Goal: Task Accomplishment & Management: Use online tool/utility

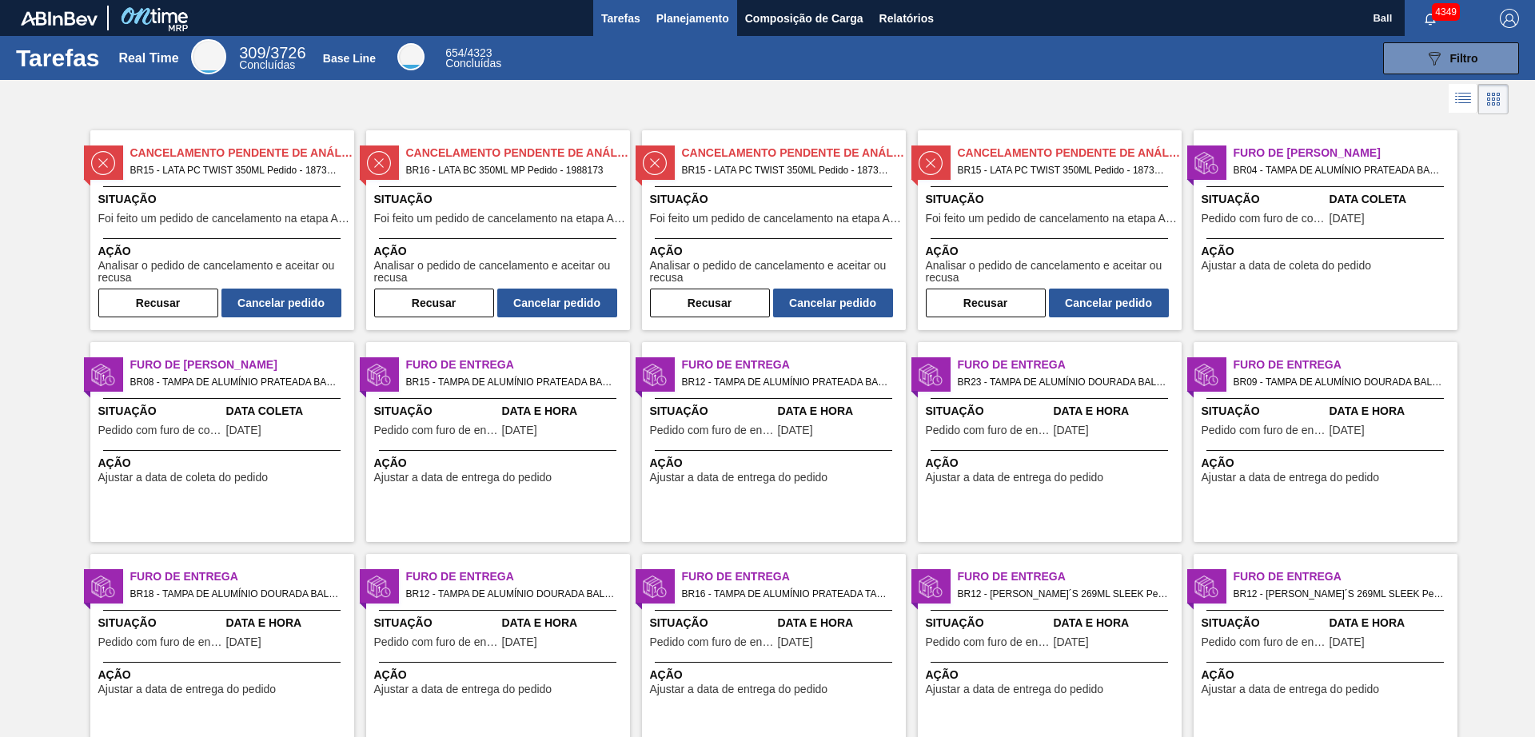
click at [707, 23] on span "Planejamento" at bounding box center [692, 18] width 73 height 19
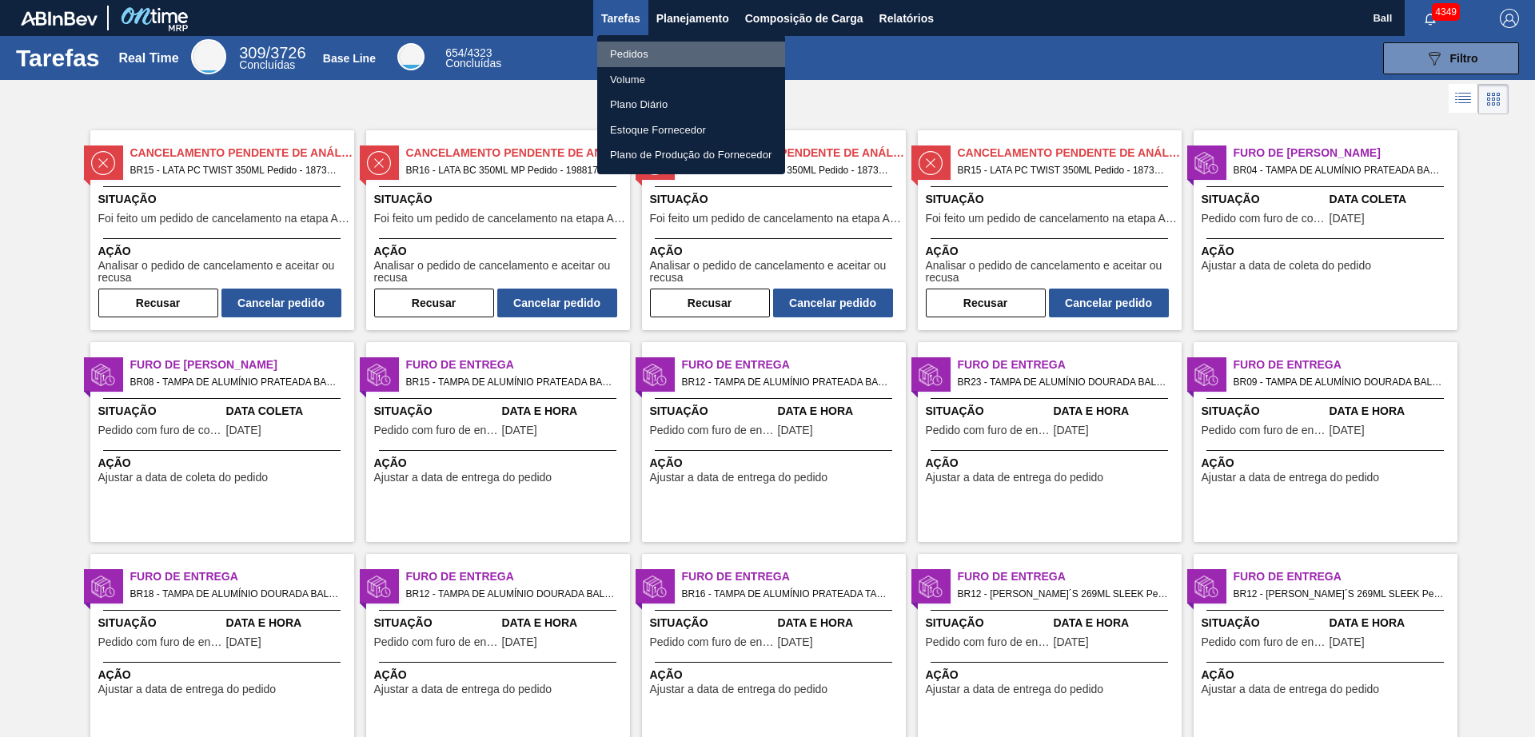
click at [632, 47] on li "Pedidos" at bounding box center [691, 55] width 188 height 26
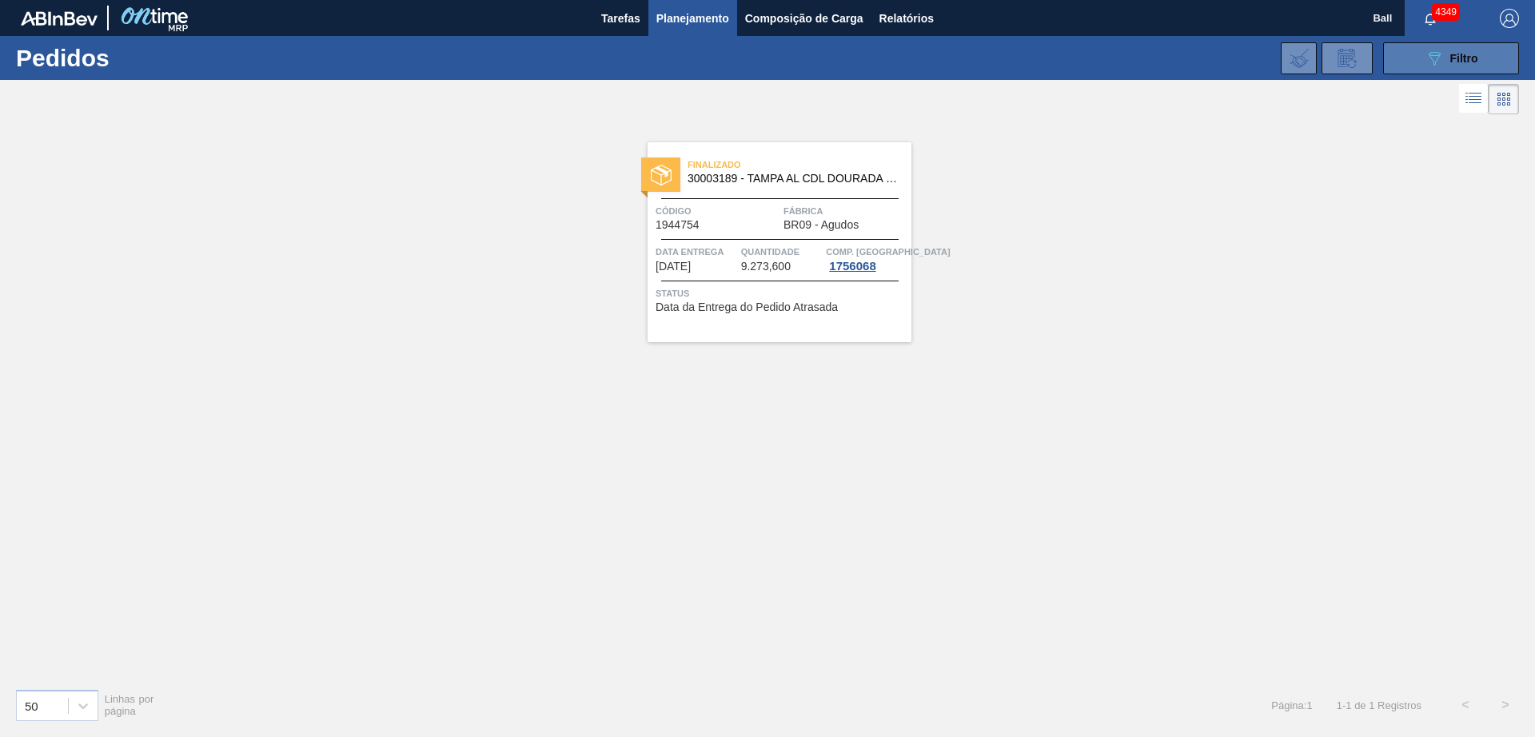
click at [1471, 52] on span "Filtro" at bounding box center [1464, 58] width 28 height 13
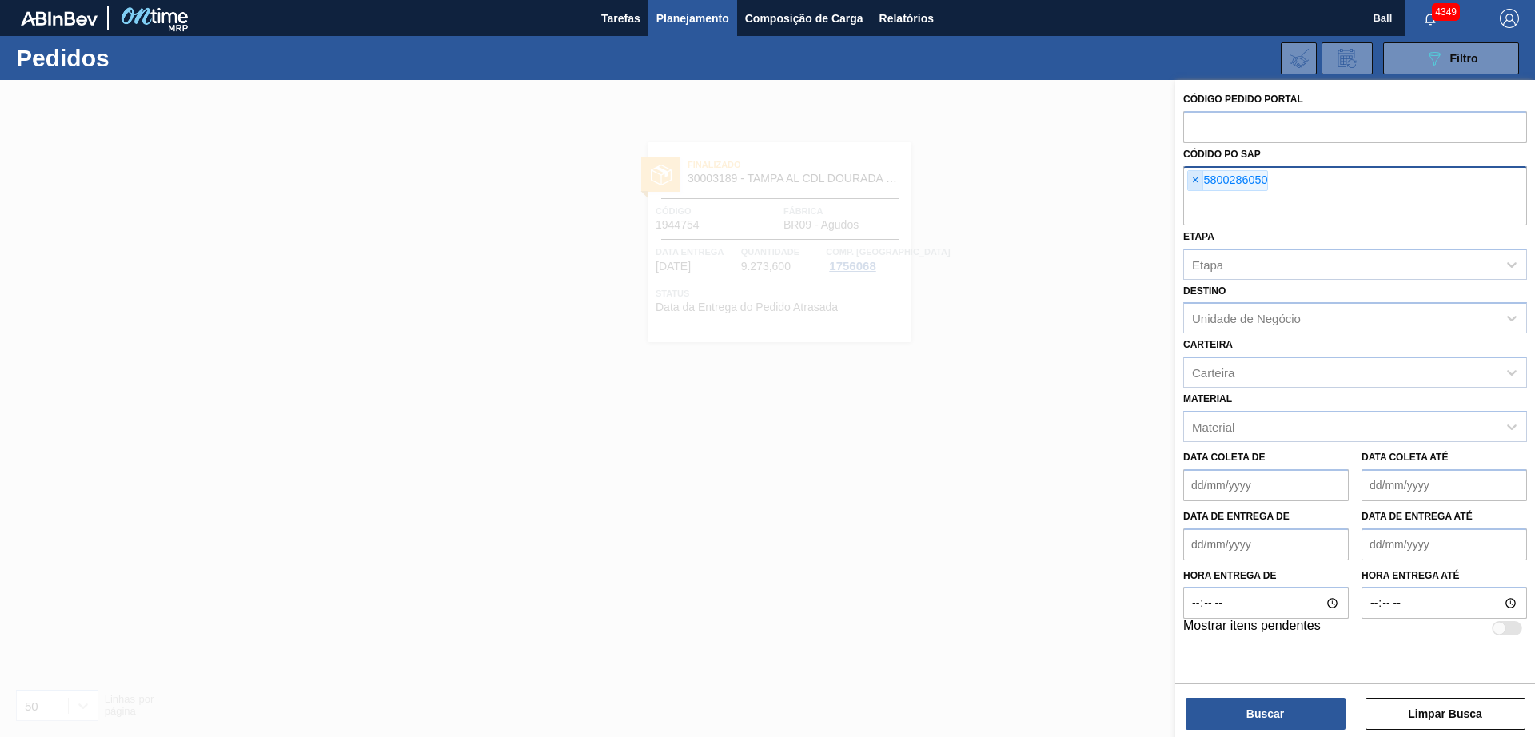
click at [1193, 177] on span "×" at bounding box center [1195, 180] width 15 height 19
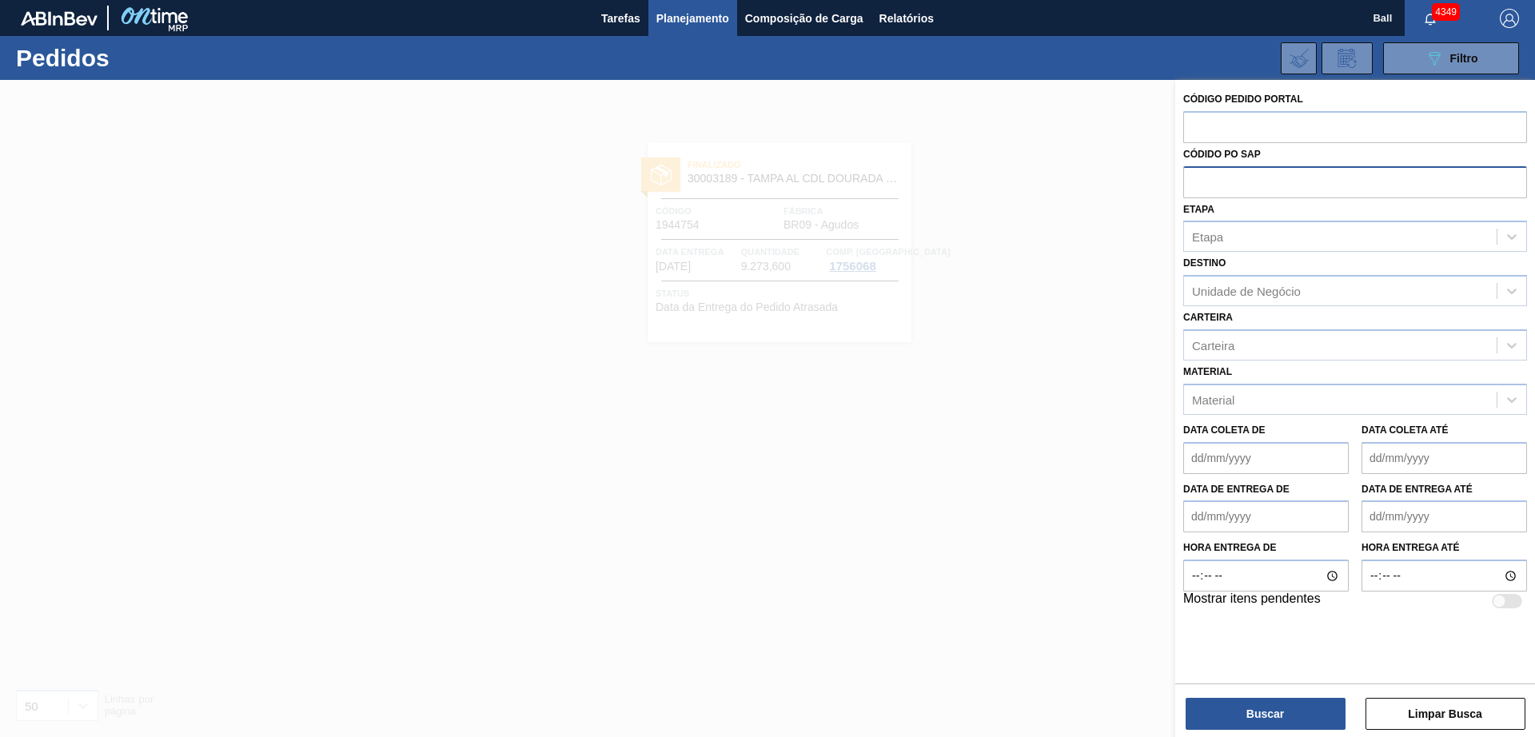
click at [1117, 189] on div at bounding box center [767, 448] width 1535 height 737
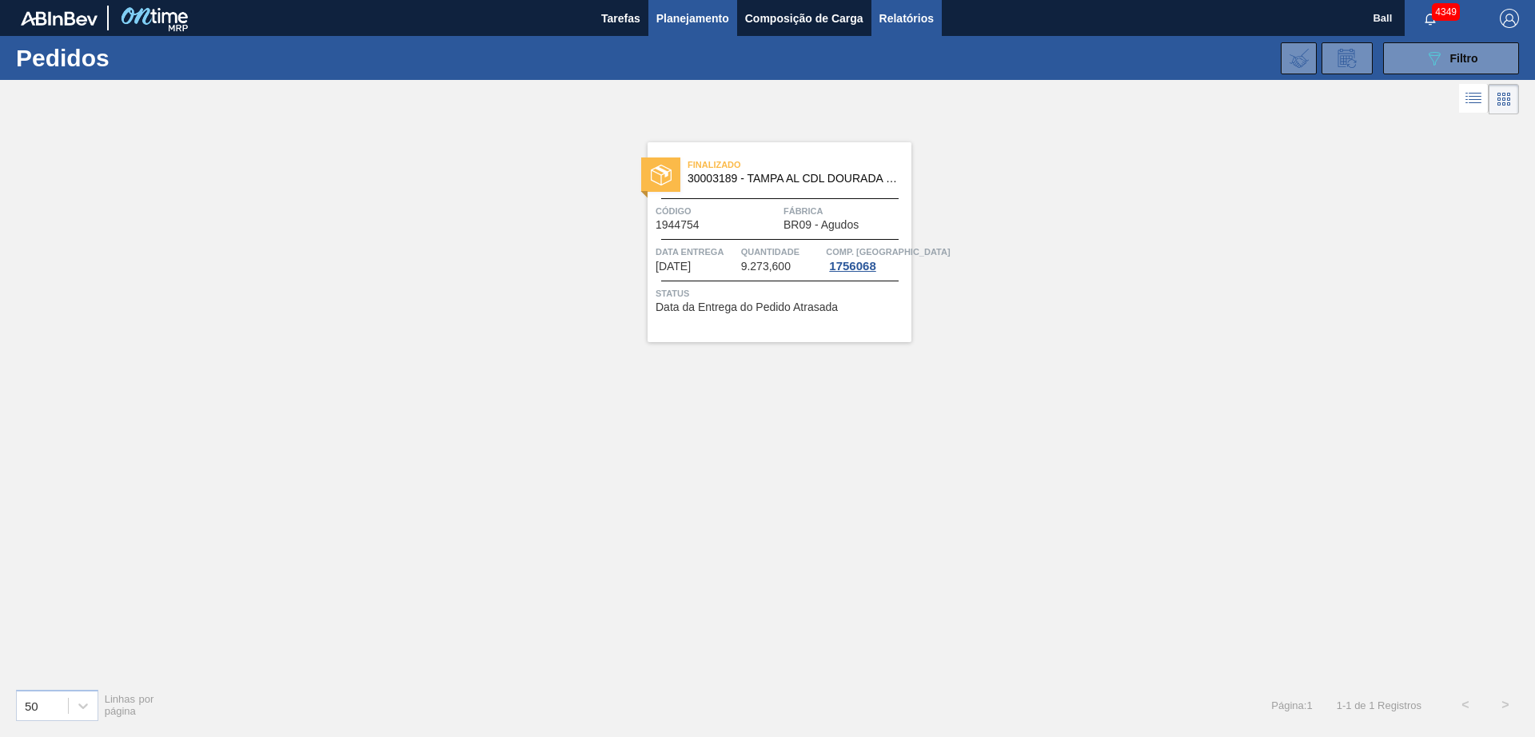
click at [910, 25] on span "Relatórios" at bounding box center [906, 18] width 54 height 19
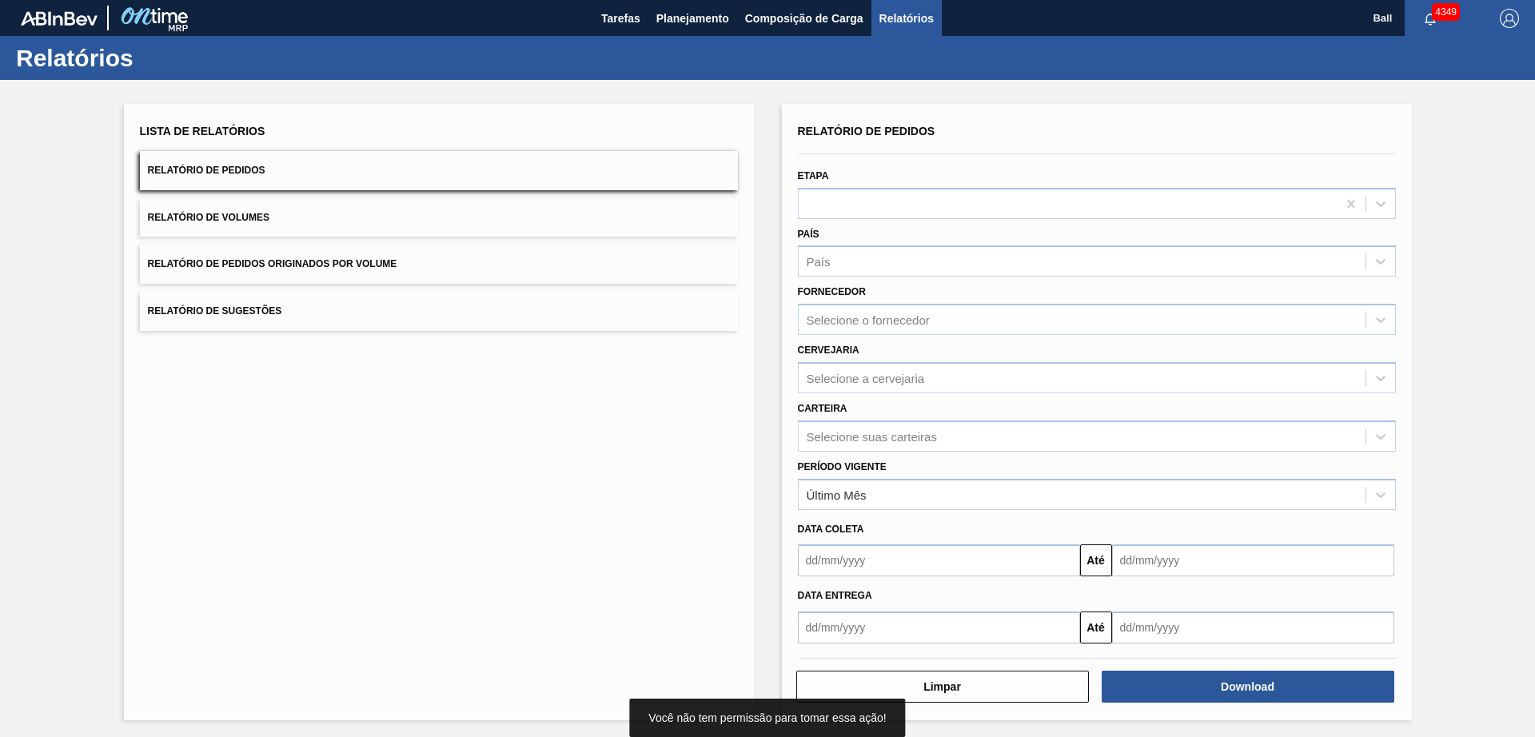
click at [731, 90] on div "Lista de Relatórios Relatório de Pedidos Relatório de Volumes Relatório de Pedi…" at bounding box center [767, 410] width 1535 height 660
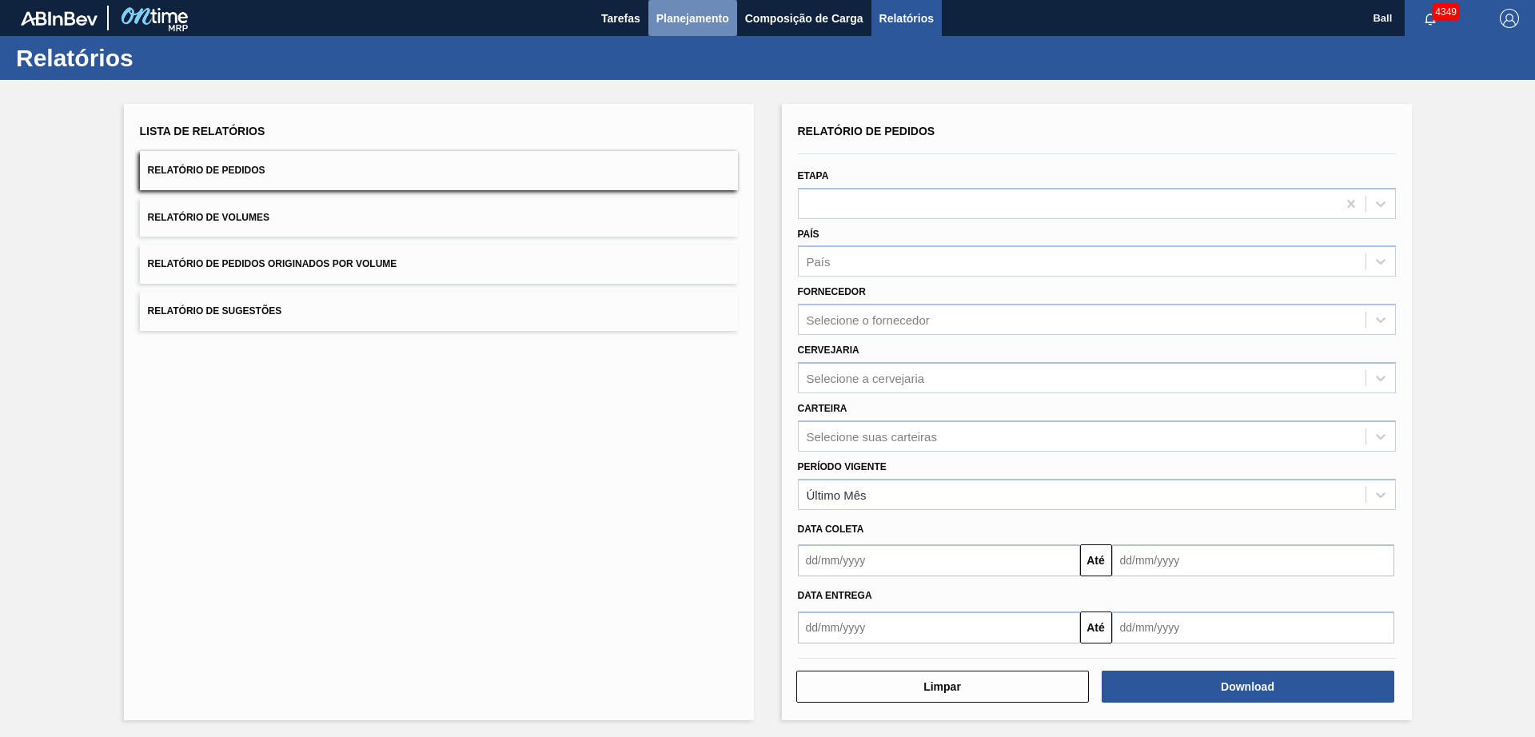
click at [679, 7] on button "Planejamento" at bounding box center [692, 18] width 89 height 36
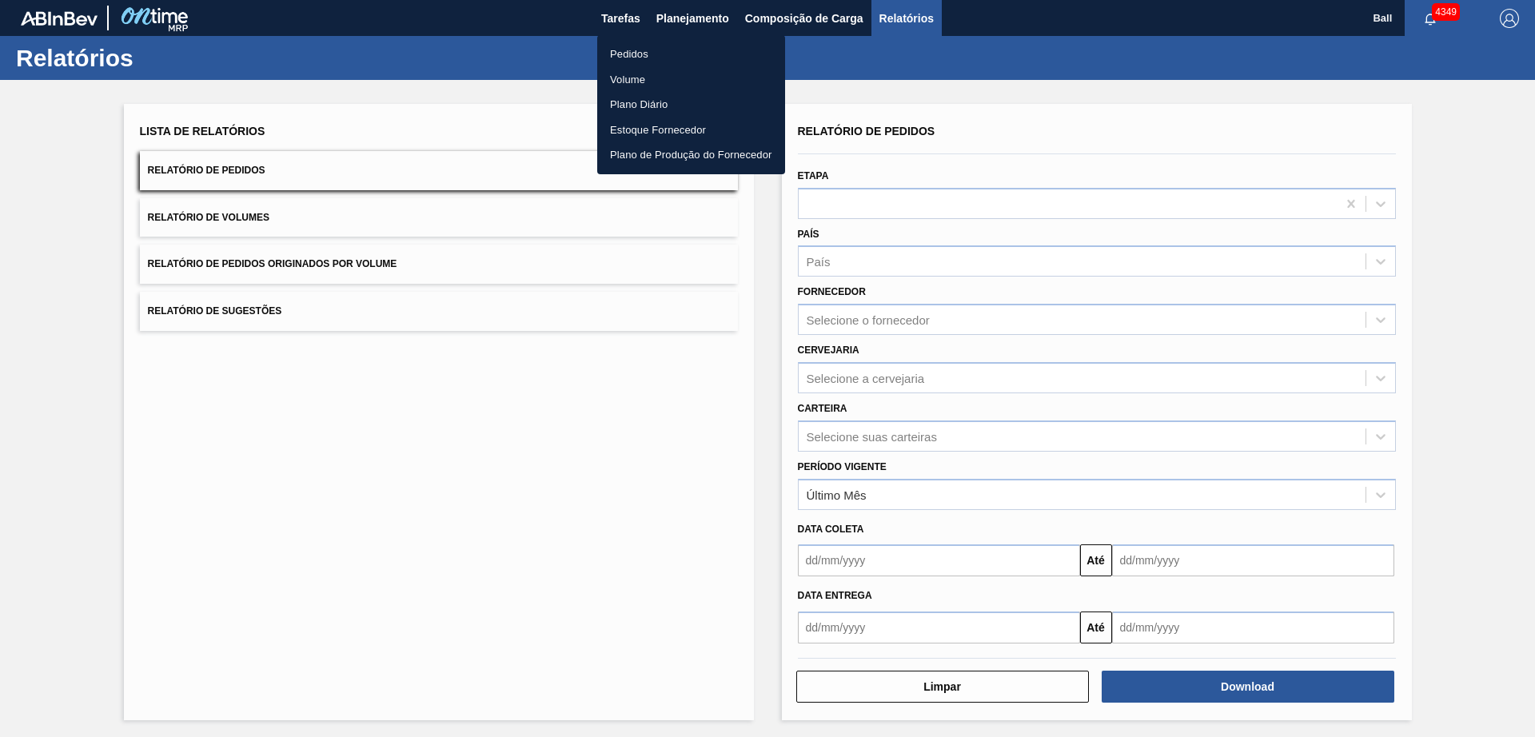
click at [628, 53] on li "Pedidos" at bounding box center [691, 55] width 188 height 26
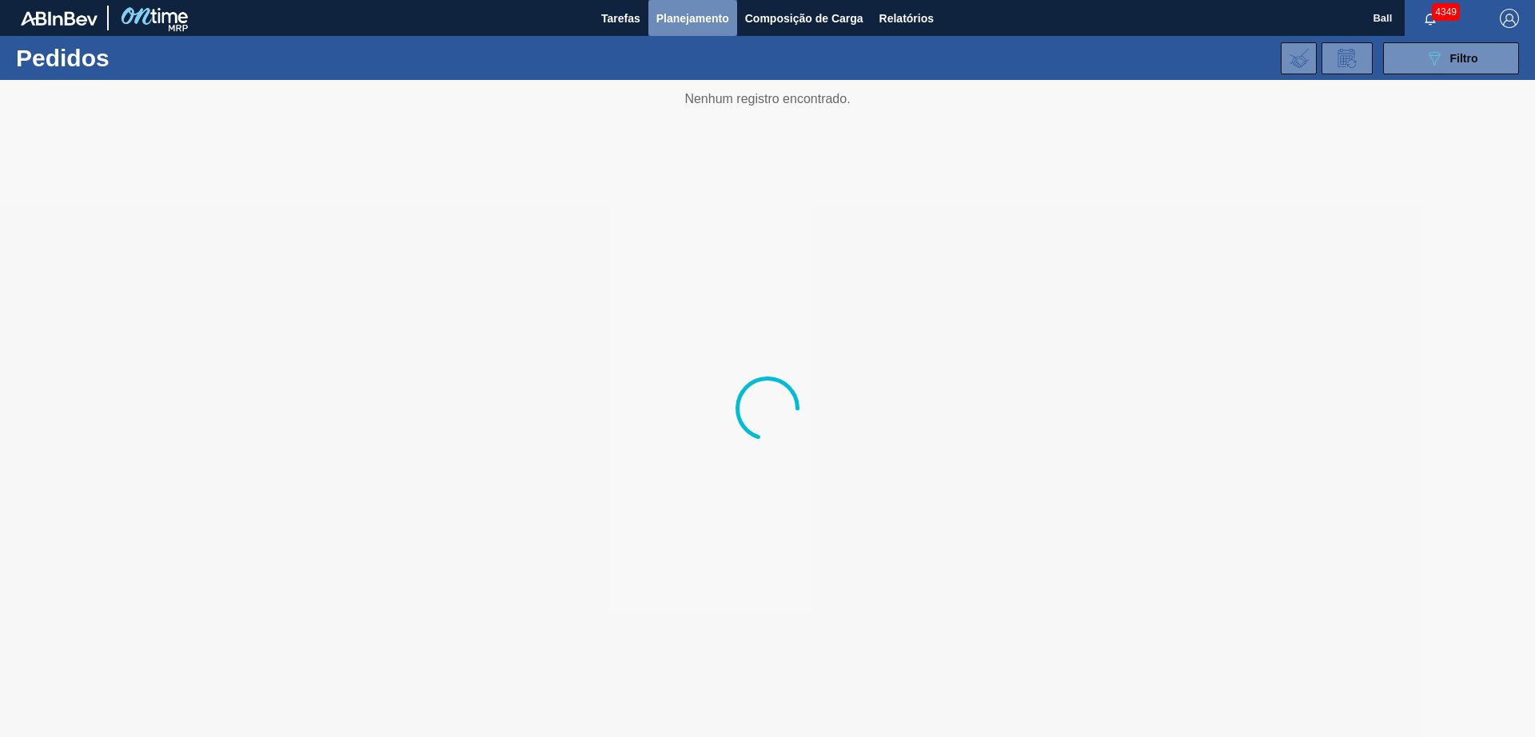
click at [688, 28] on button "Planejamento" at bounding box center [692, 18] width 89 height 36
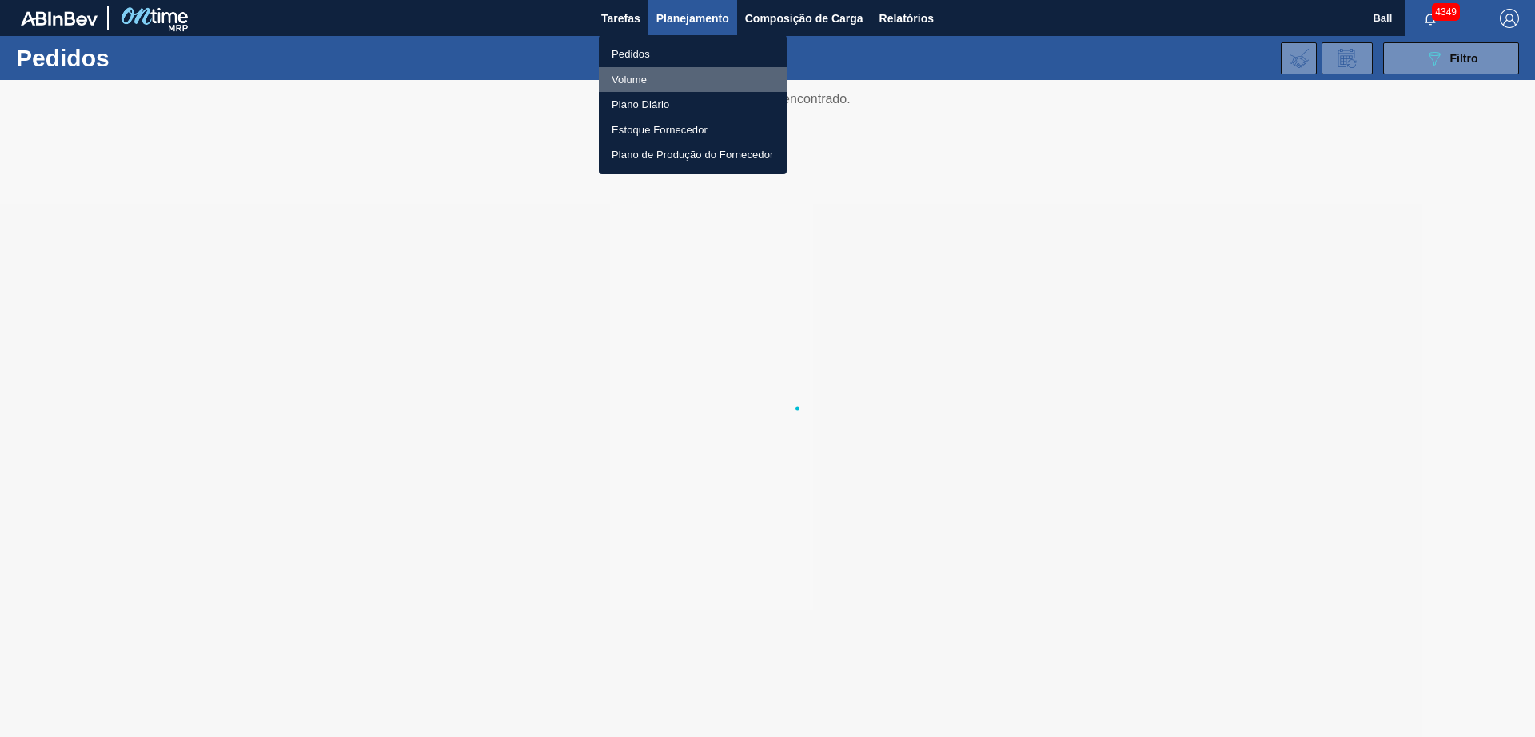
click at [627, 77] on li "Volume" at bounding box center [693, 80] width 188 height 26
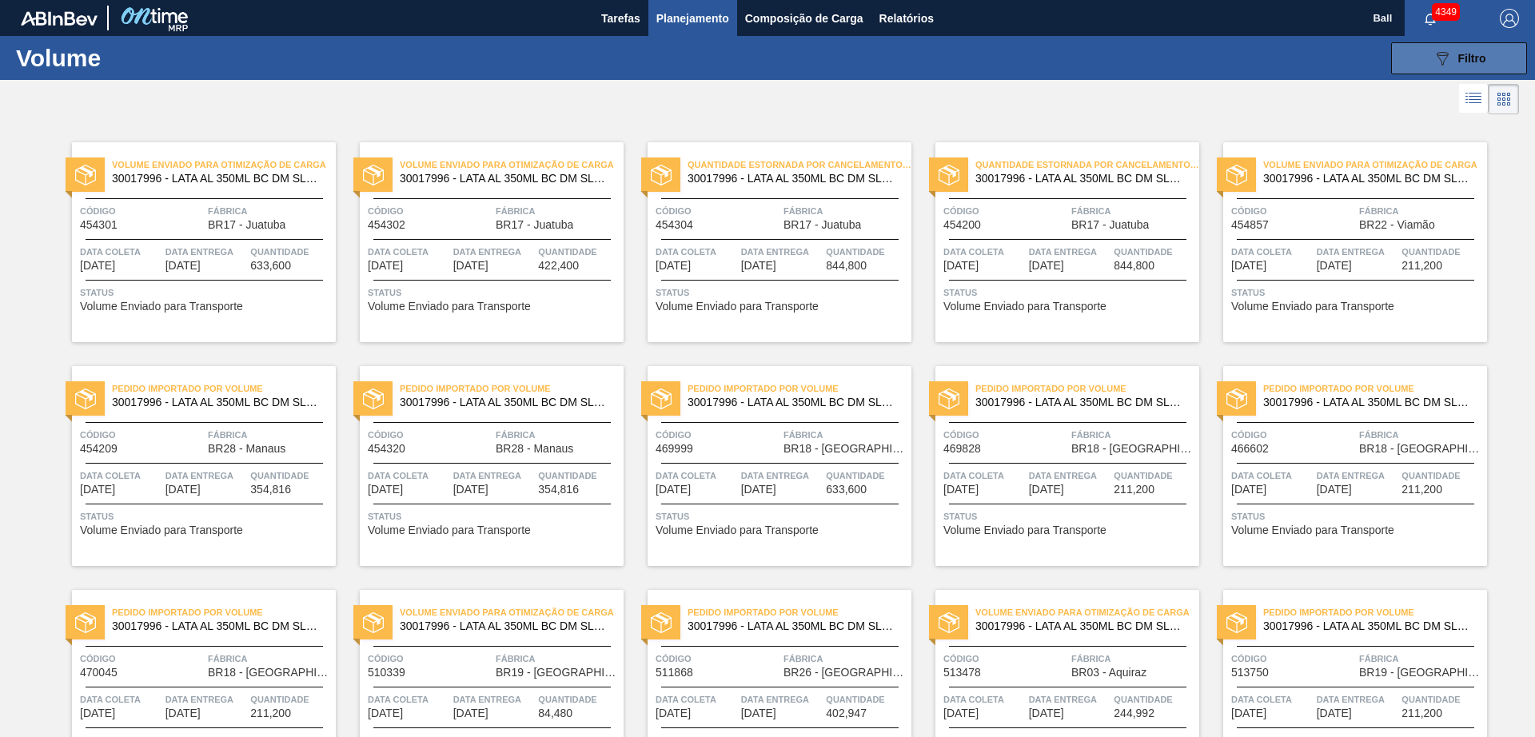
click at [1411, 60] on button "089F7B8B-B2A5-4AFE-B5C0-19BA573D28AC Filtro" at bounding box center [1459, 58] width 136 height 32
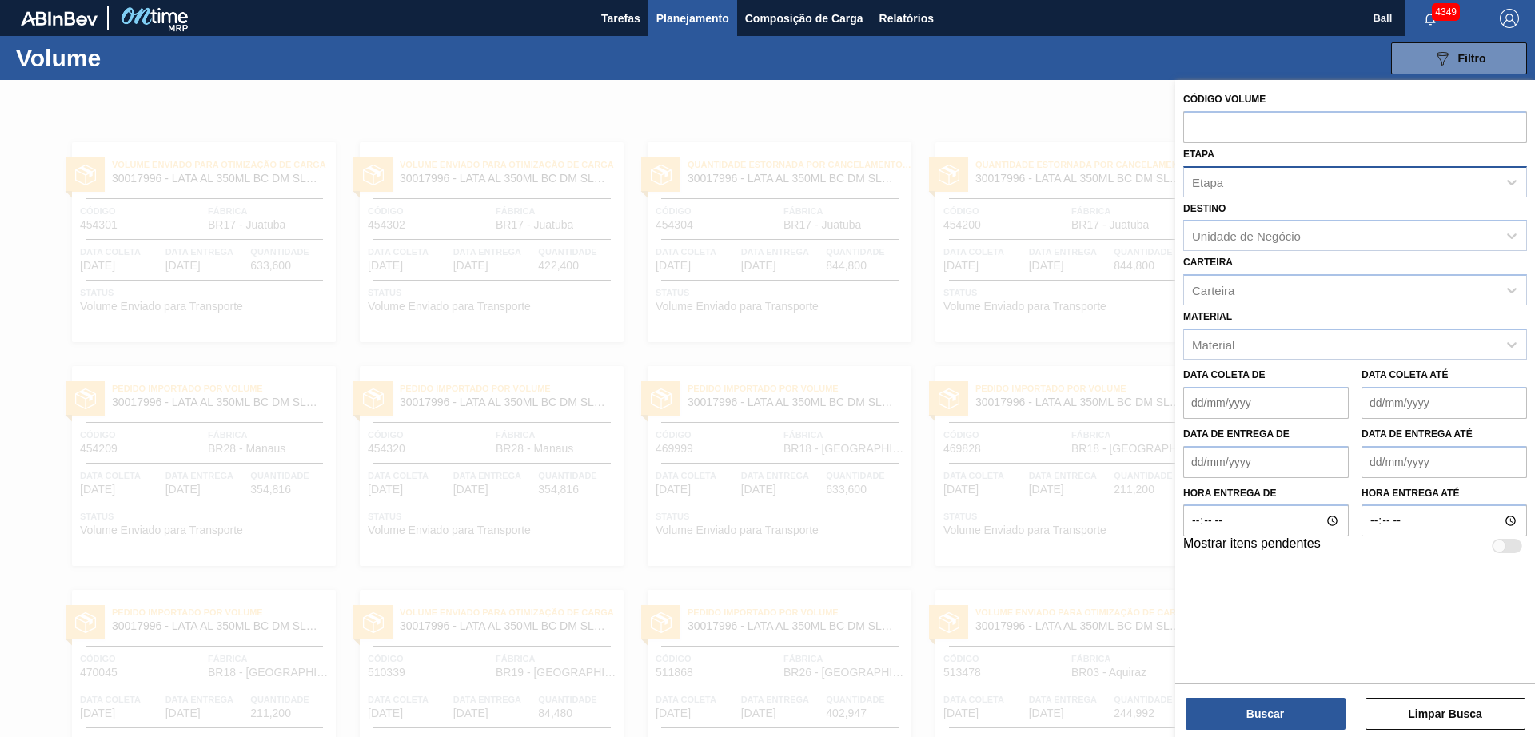
click at [1245, 177] on div "Etapa" at bounding box center [1340, 181] width 313 height 23
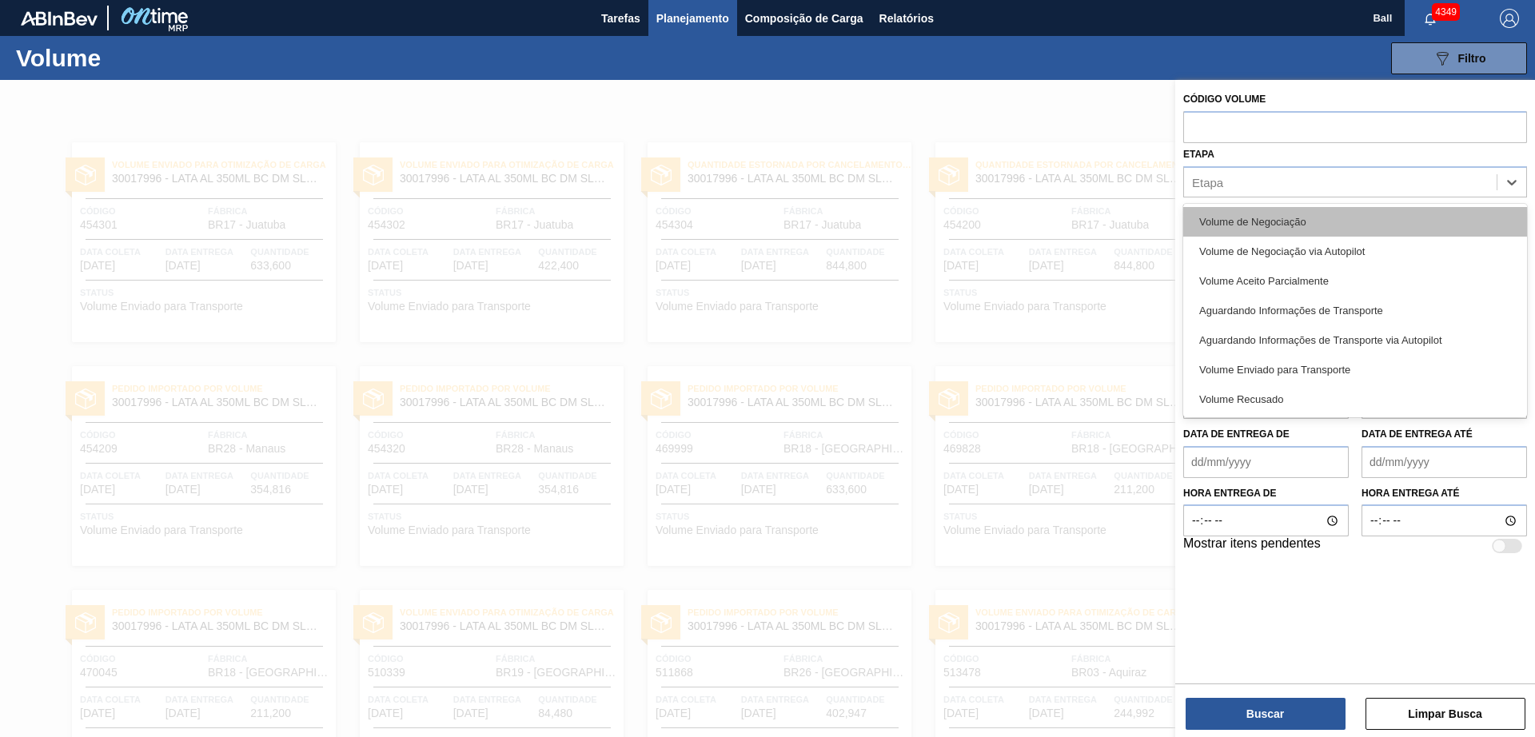
click at [1269, 224] on div "Volume de Negociação" at bounding box center [1355, 222] width 344 height 30
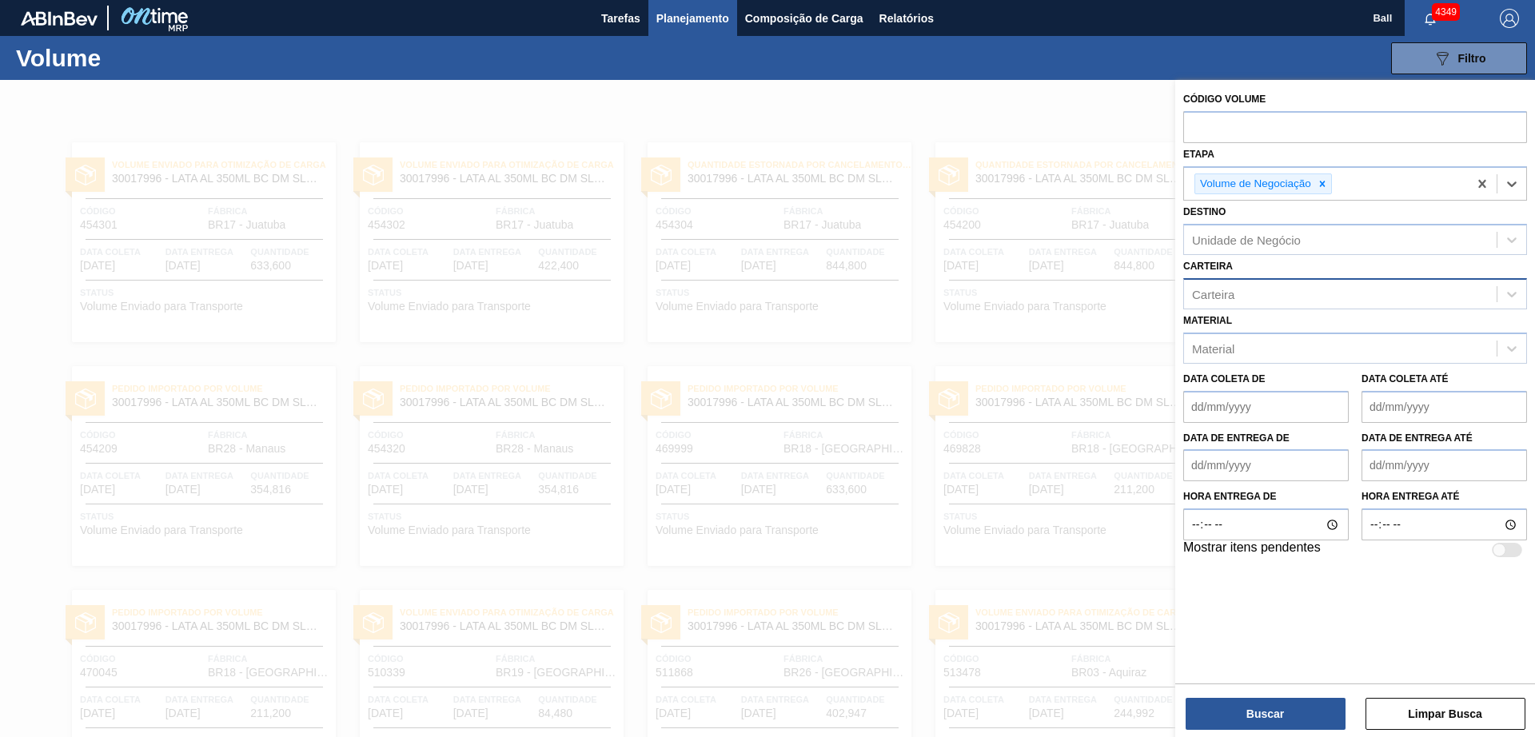
click at [1263, 278] on div "Carteira" at bounding box center [1355, 293] width 344 height 31
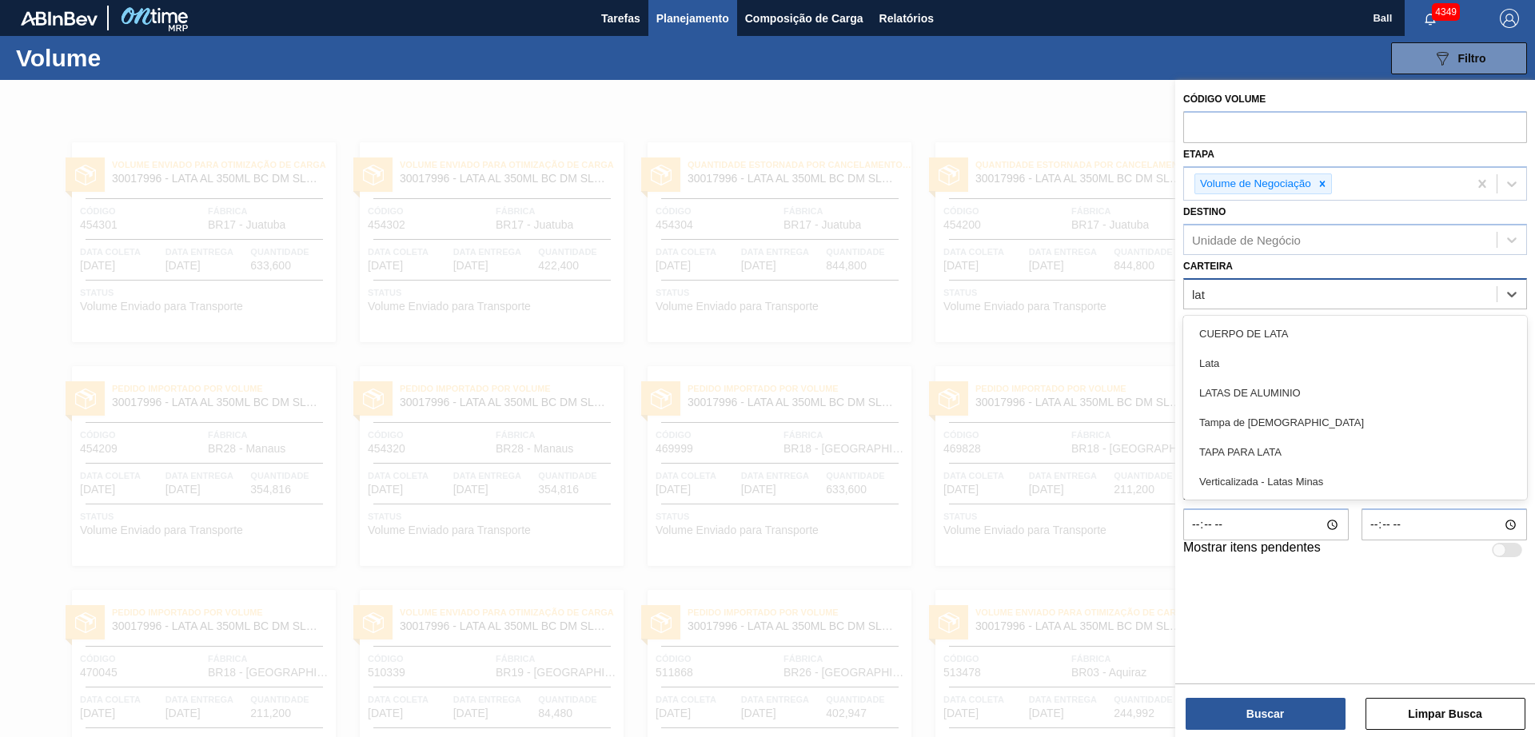
type input "lata"
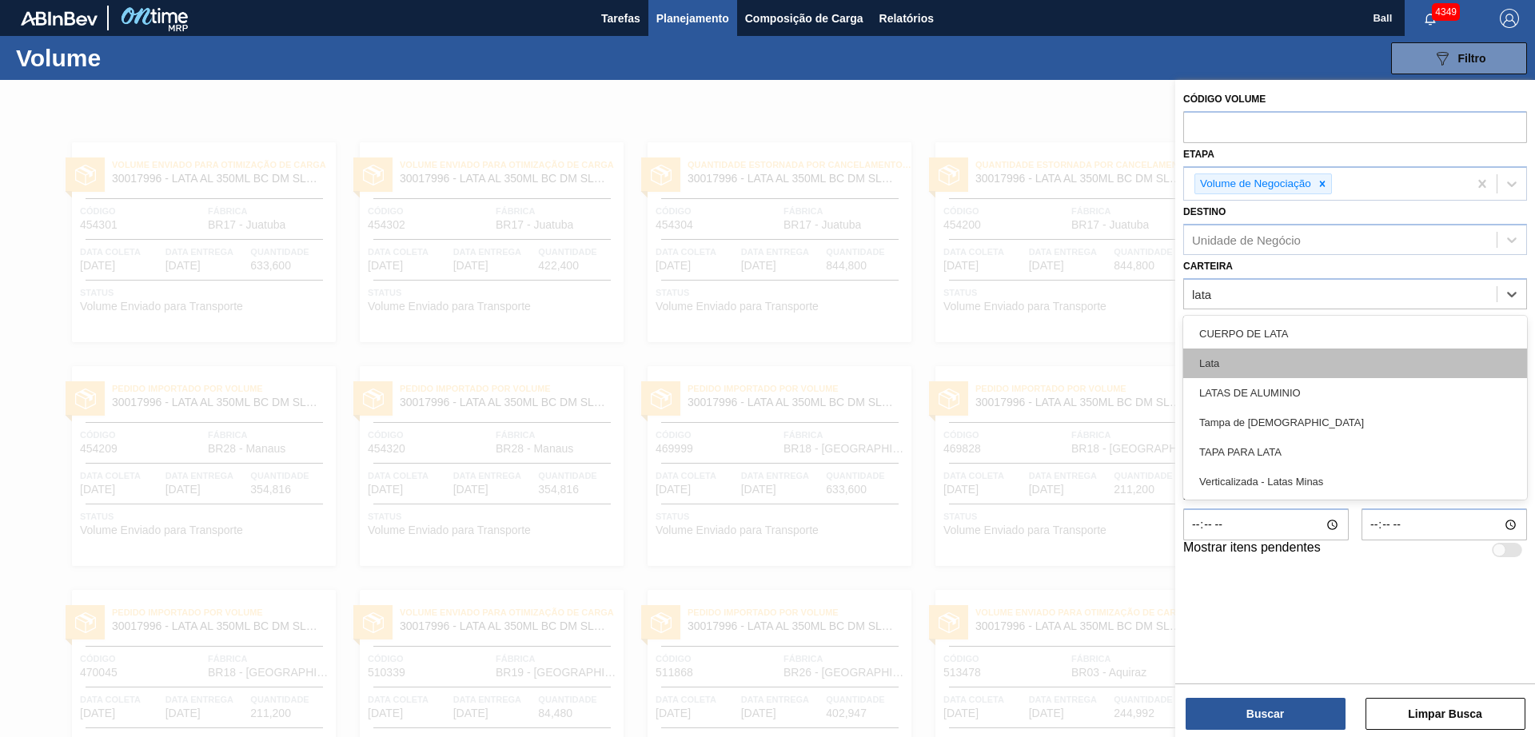
click at [1274, 353] on div "Lata" at bounding box center [1355, 364] width 344 height 30
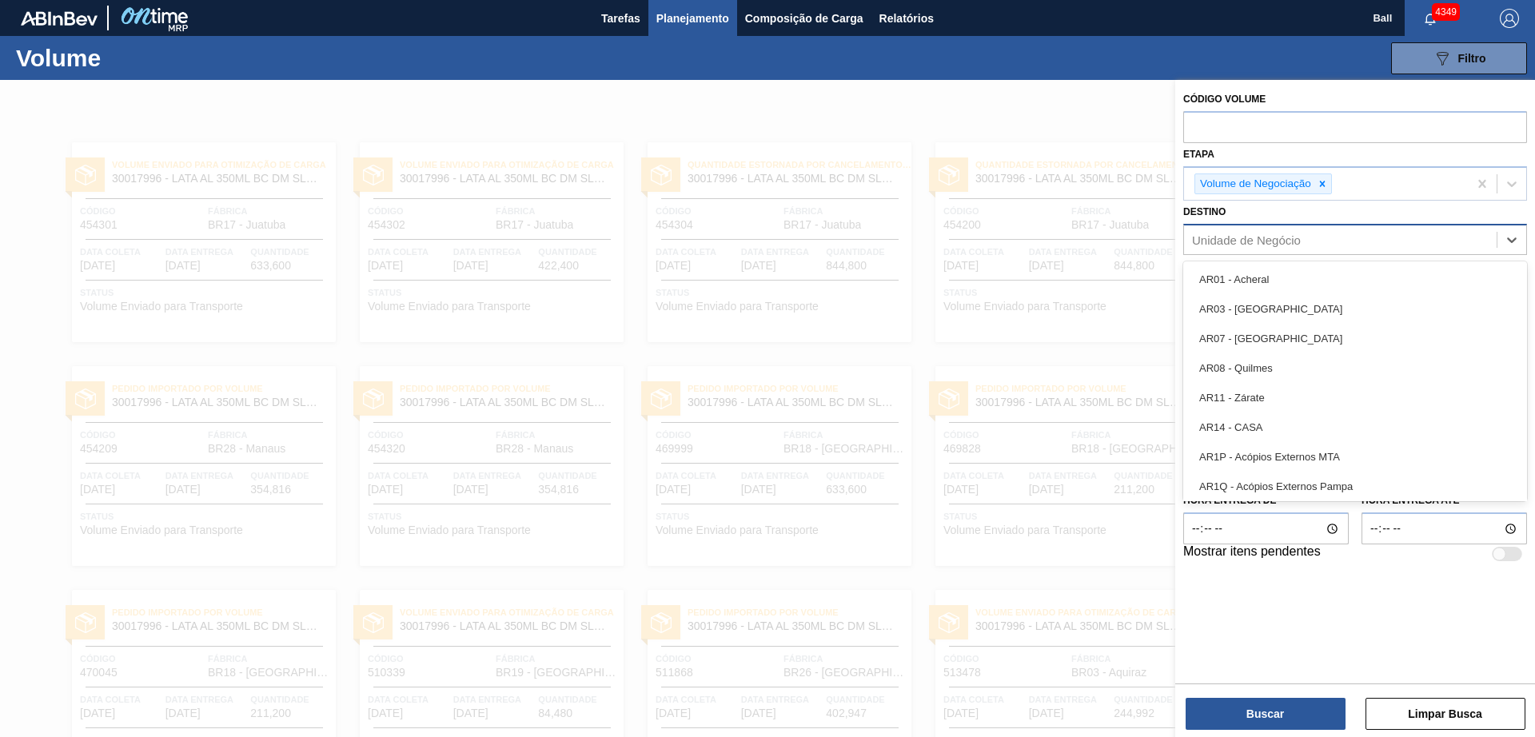
click at [1279, 233] on div "Unidade de Negócio" at bounding box center [1246, 240] width 109 height 14
type input "lag"
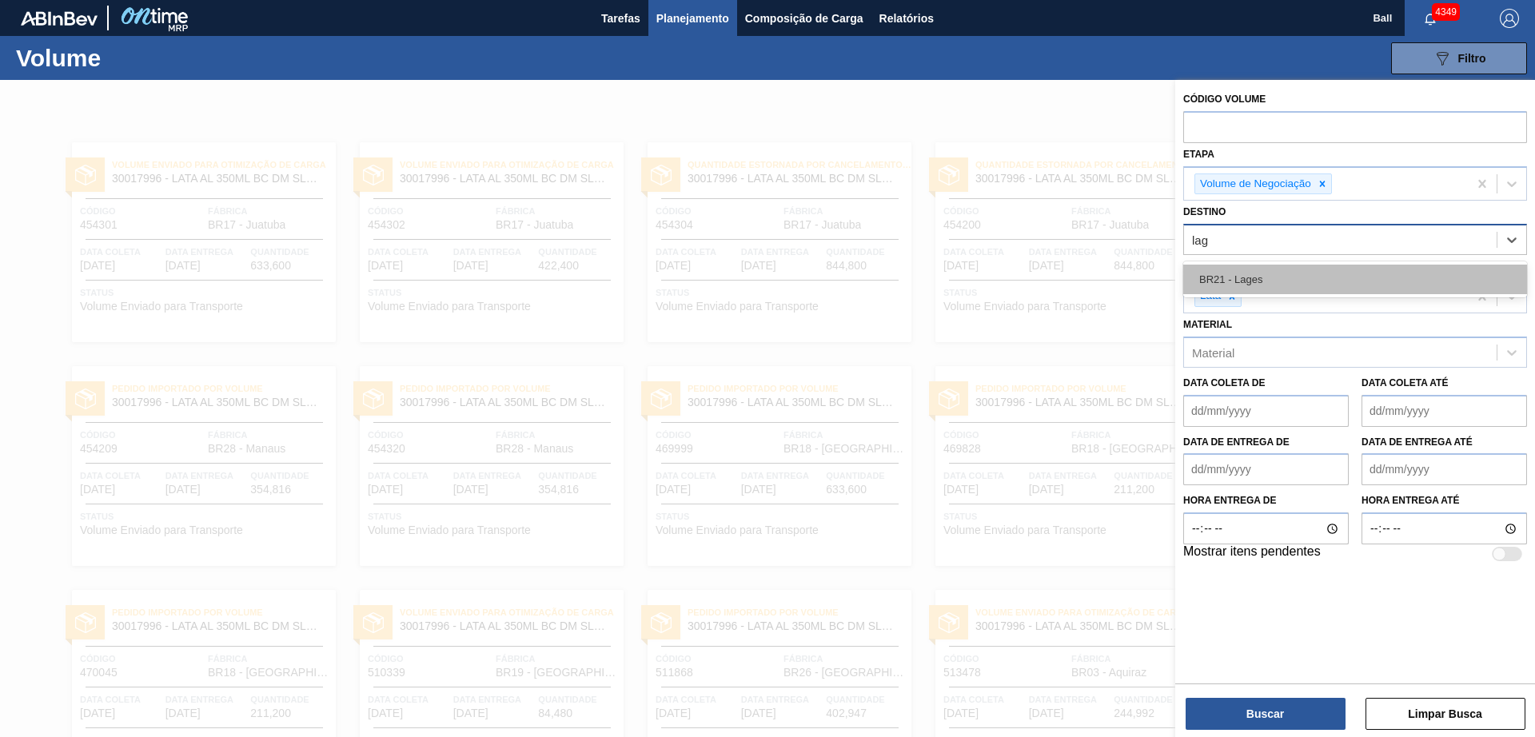
click at [1272, 277] on div "BR21 - Lages" at bounding box center [1355, 280] width 344 height 30
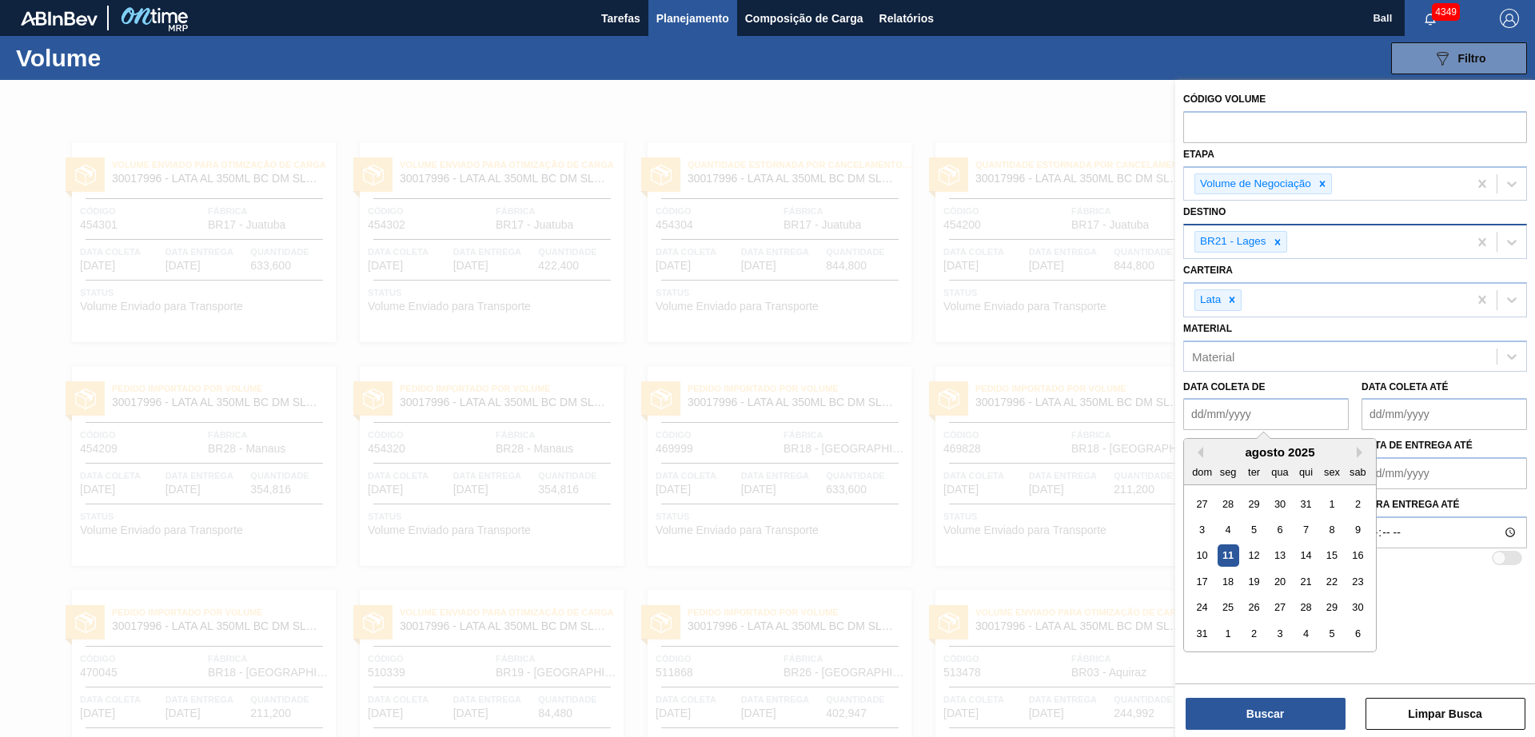
click at [1268, 416] on de "Data coleta de" at bounding box center [1265, 414] width 165 height 32
click at [1226, 552] on div "11" at bounding box center [1228, 556] width 22 height 22
type de "[DATE]"
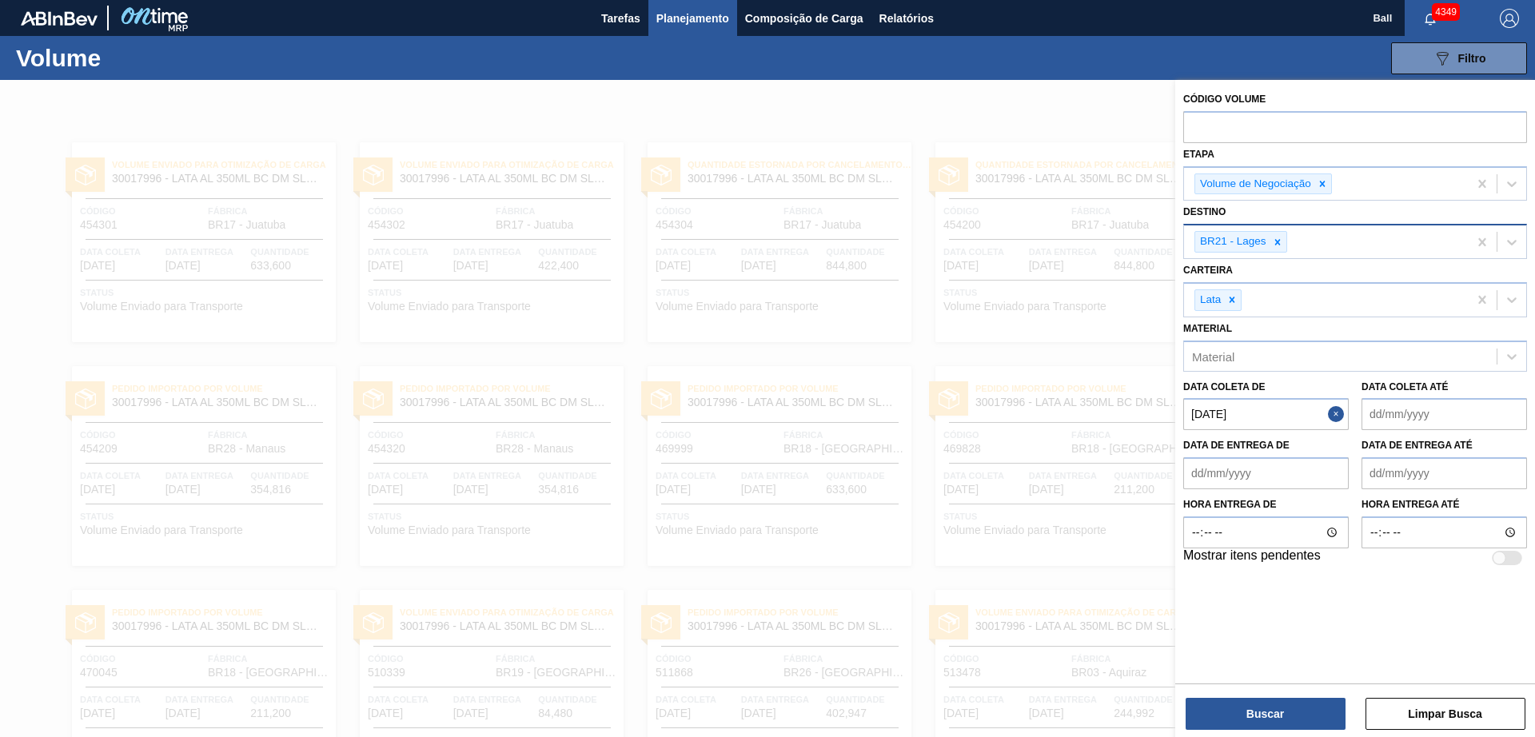
click at [1442, 414] on até "Data coleta até" at bounding box center [1443, 414] width 165 height 32
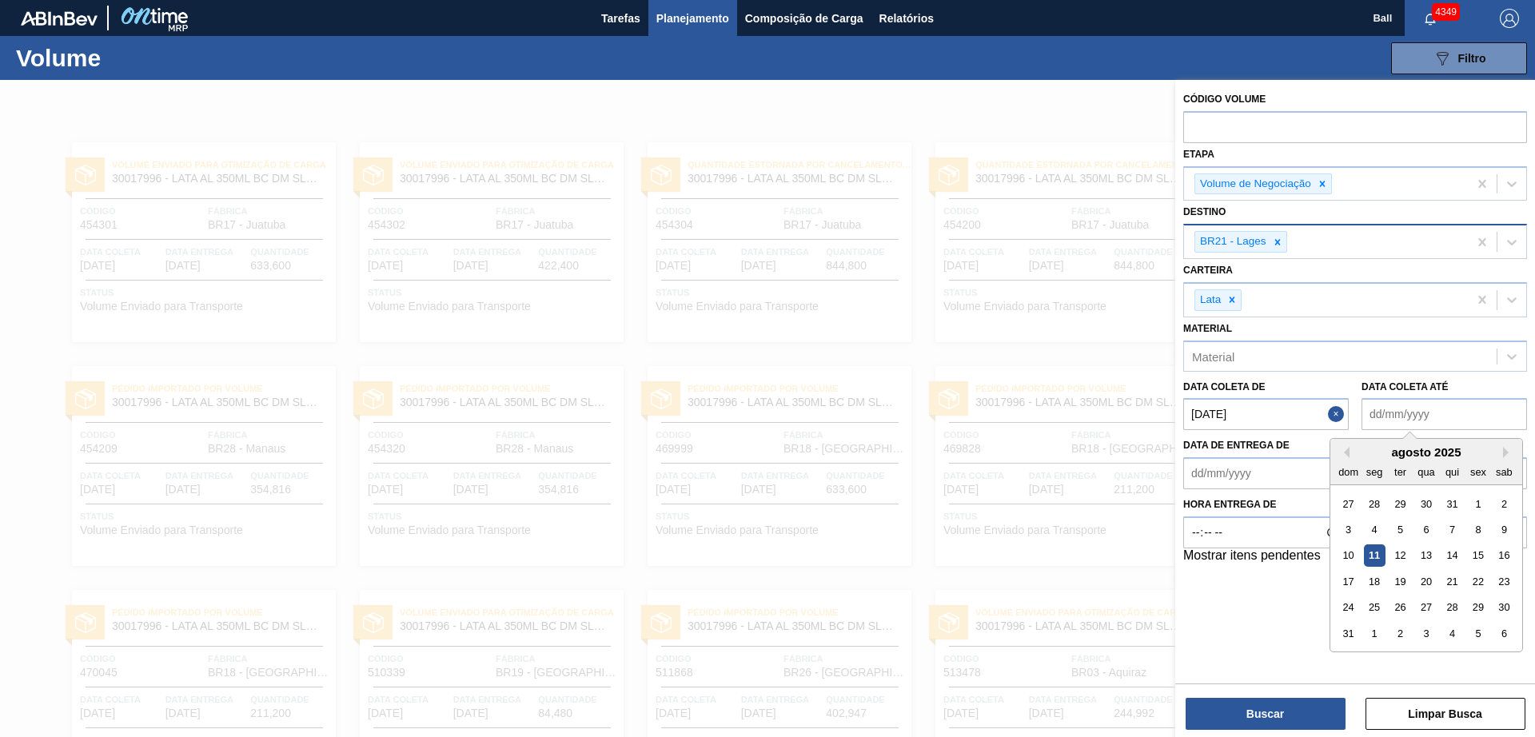
click at [1334, 410] on button "Close" at bounding box center [1338, 414] width 21 height 32
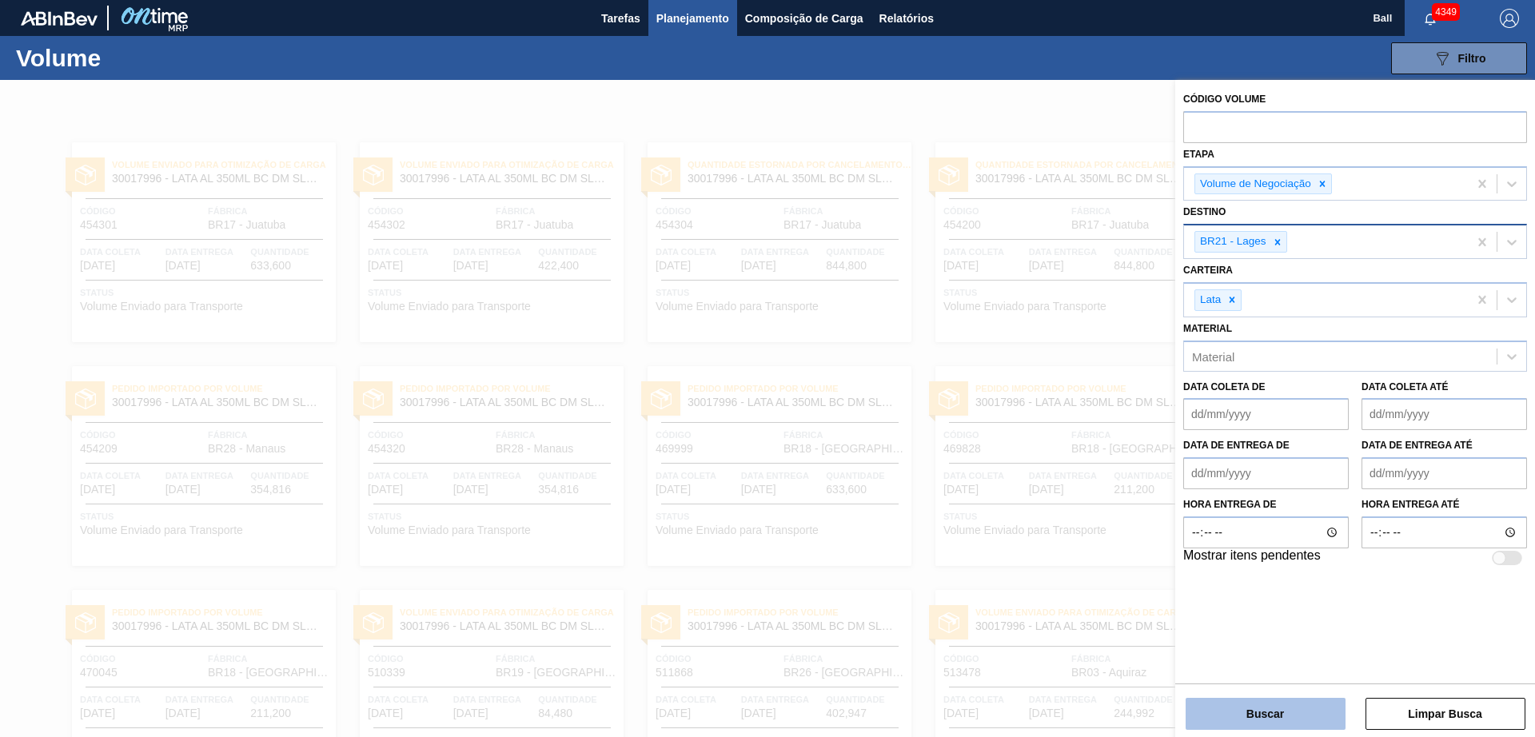
click at [1273, 709] on button "Buscar" at bounding box center [1265, 714] width 160 height 32
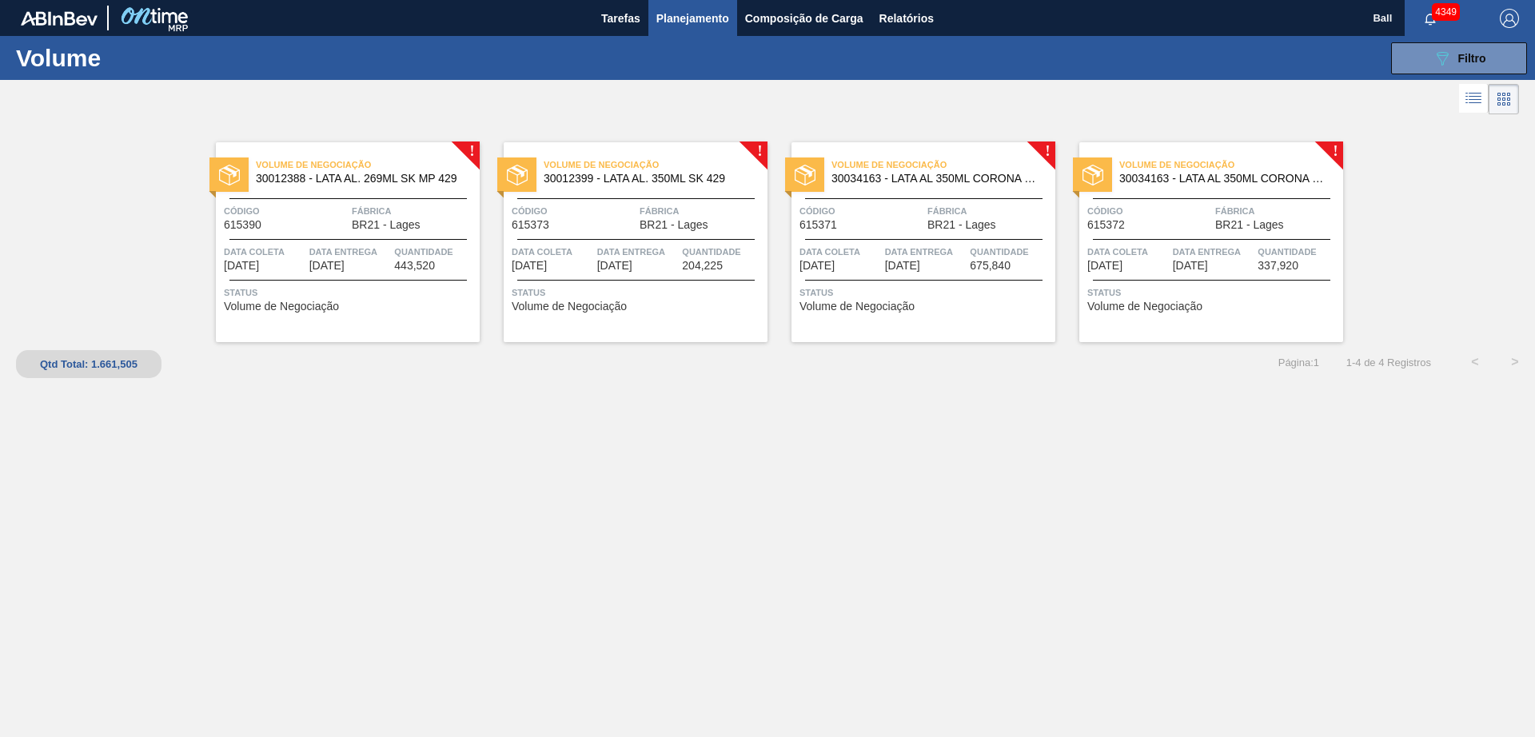
click at [345, 267] on span "[DATE]" at bounding box center [326, 266] width 35 height 12
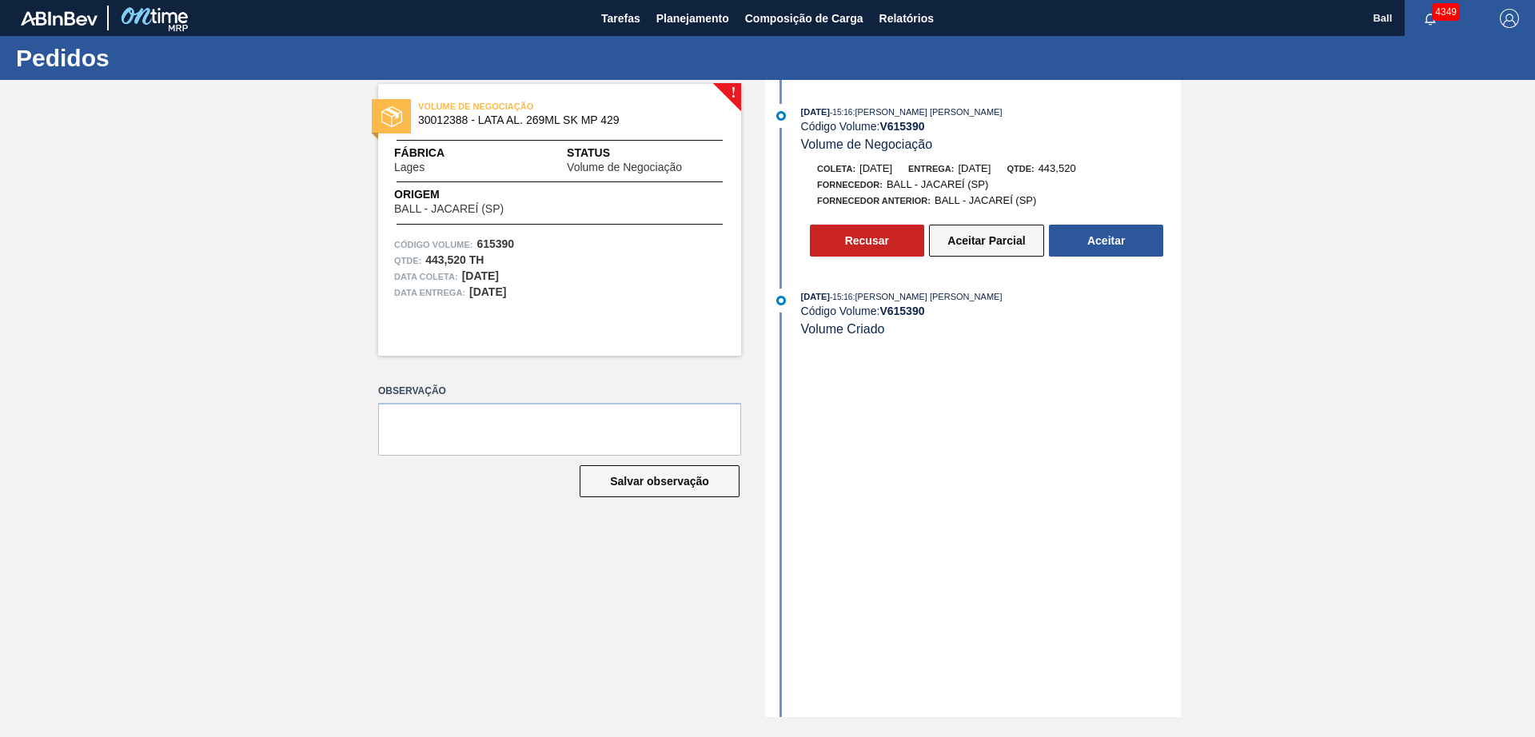
click at [966, 240] on button "Aceitar Parcial" at bounding box center [986, 241] width 115 height 32
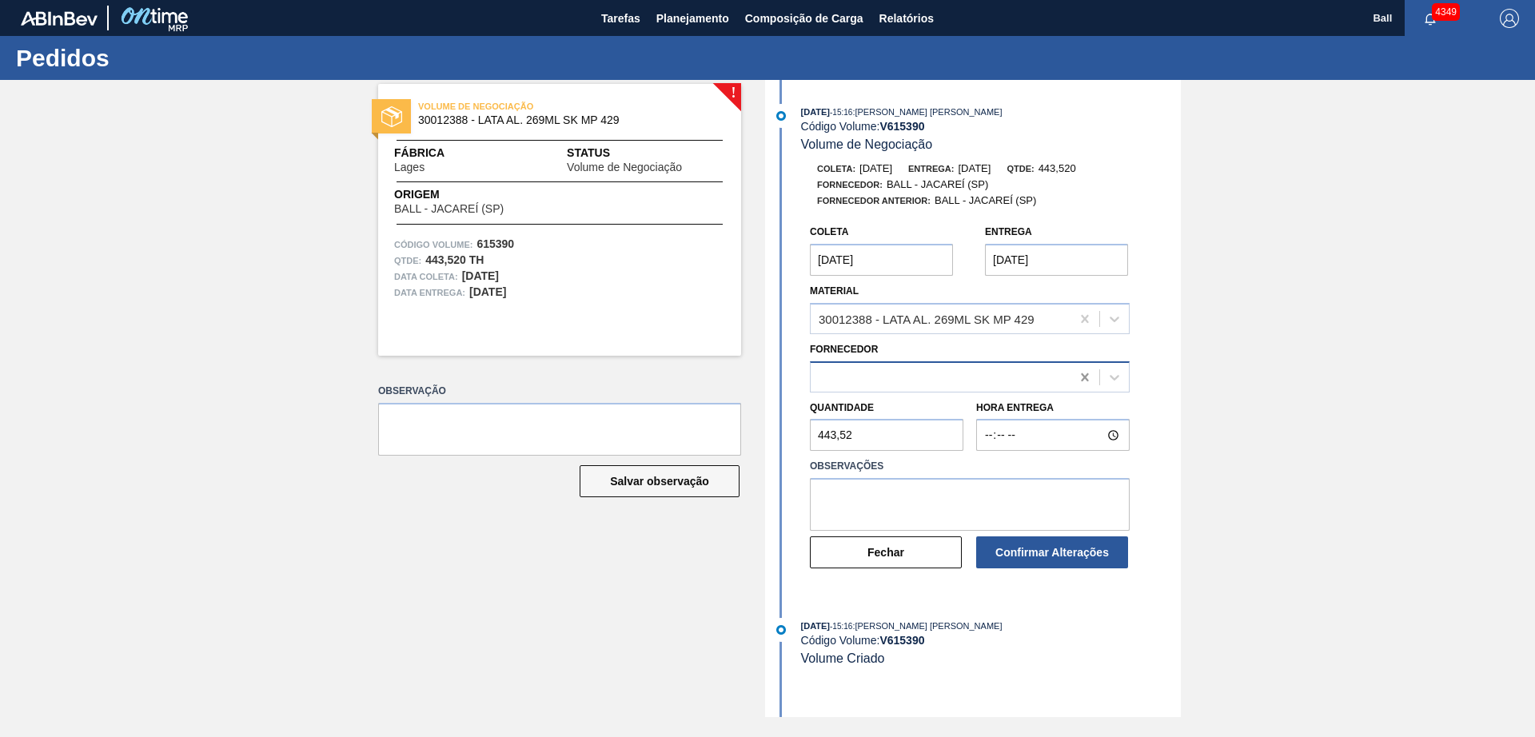
click at [1085, 375] on icon at bounding box center [1085, 377] width 16 height 16
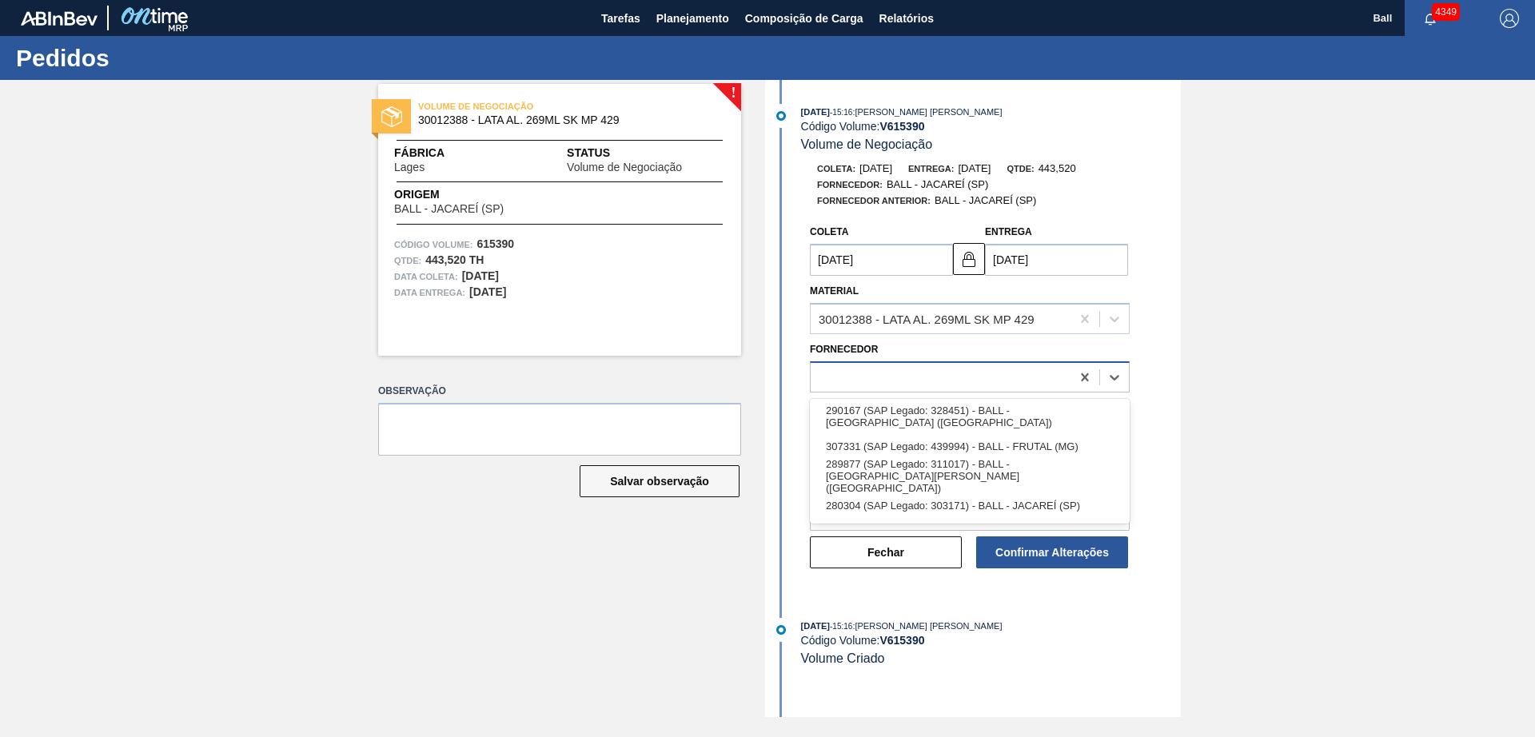
click at [982, 379] on div at bounding box center [941, 376] width 260 height 23
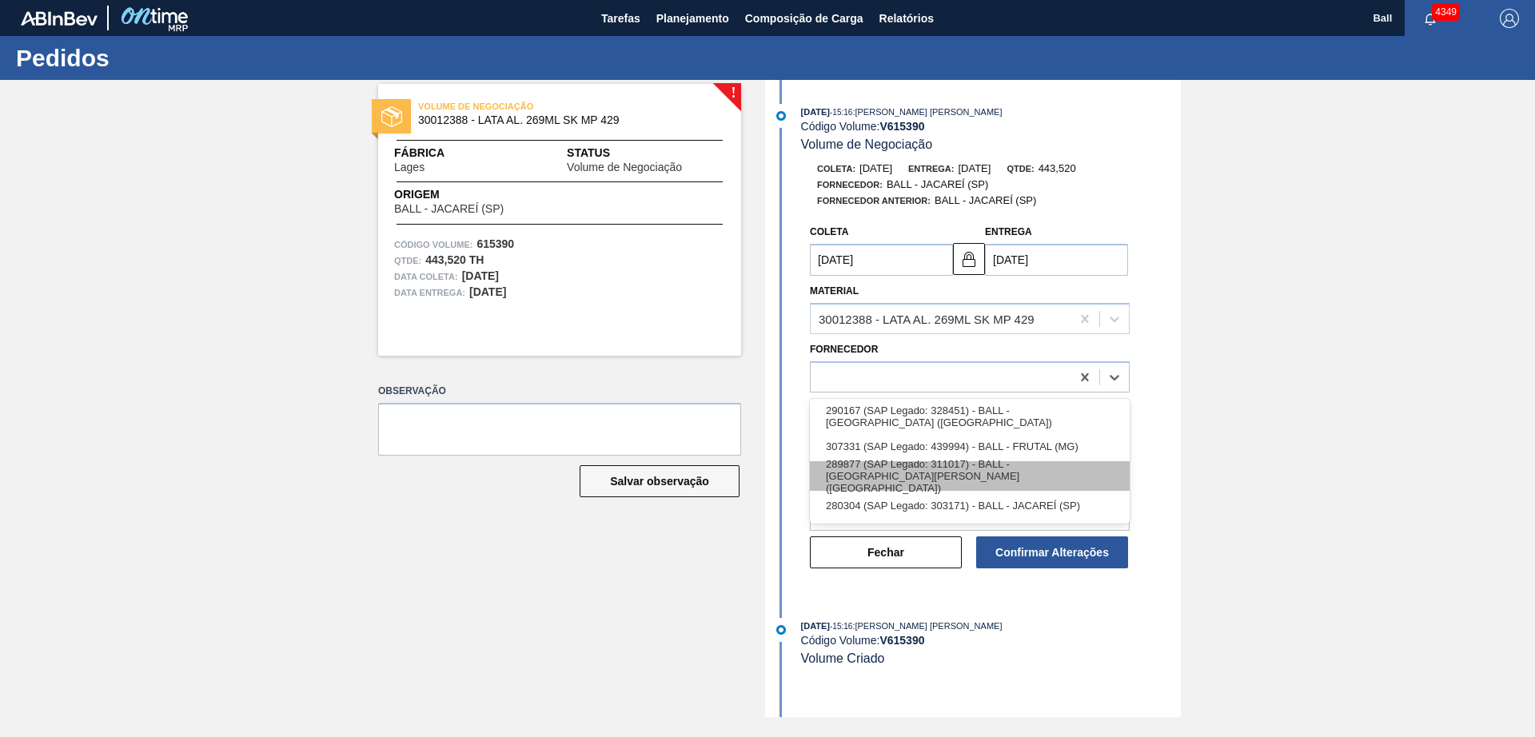
click at [1027, 473] on div "289877 (SAP Legado: 311017) - BALL - [GEOGRAPHIC_DATA][PERSON_NAME] ([GEOGRAPHI…" at bounding box center [970, 476] width 320 height 30
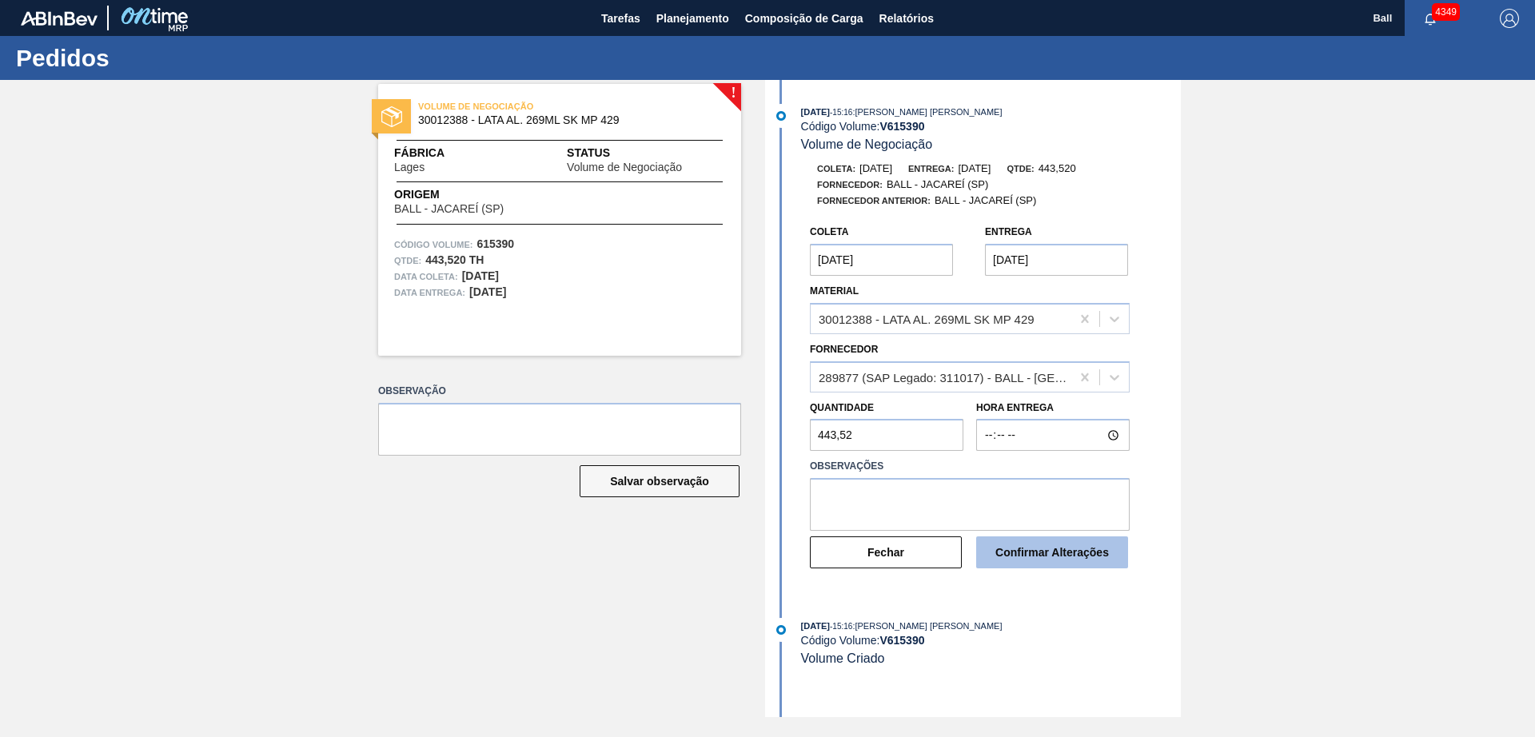
click at [1018, 551] on button "Confirmar Alterações" at bounding box center [1052, 552] width 152 height 32
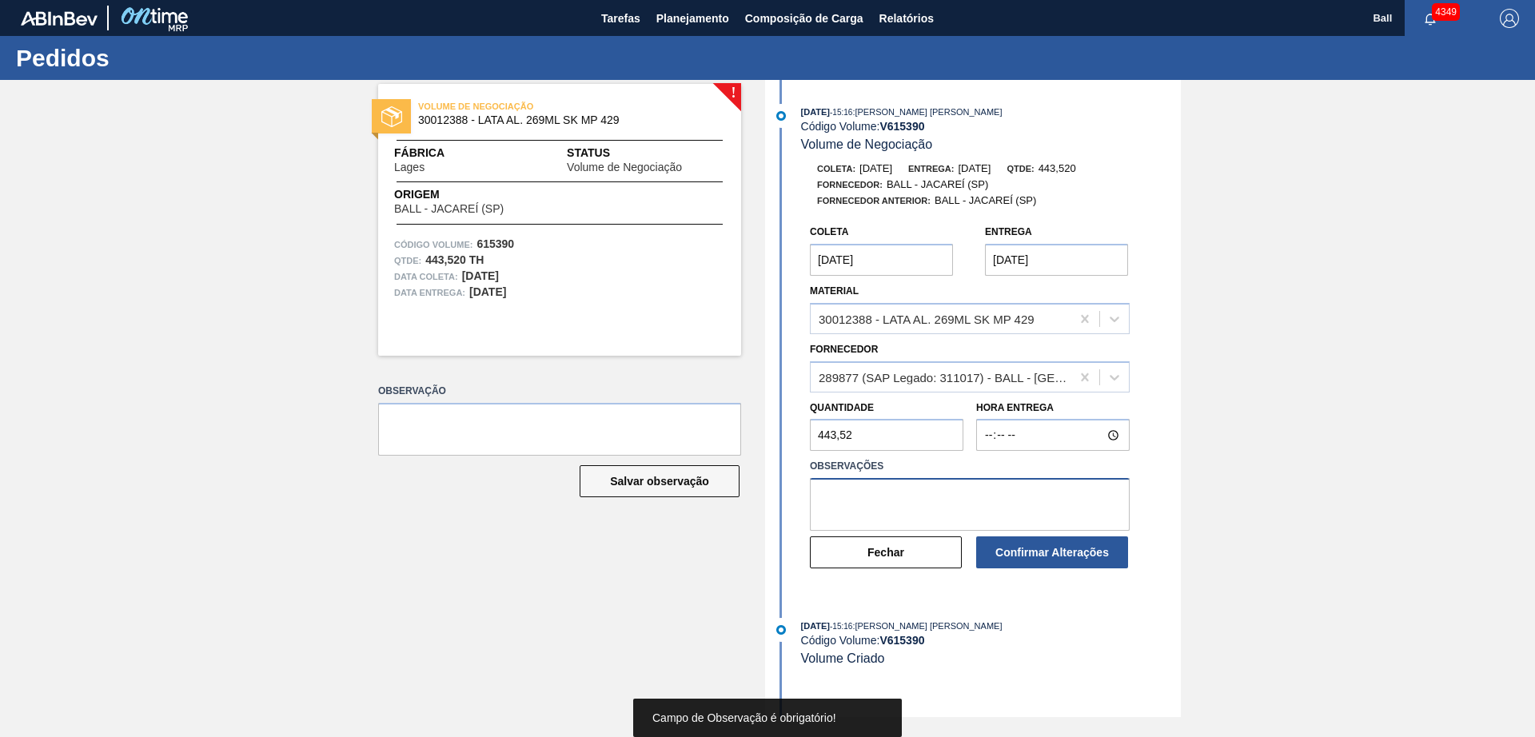
click at [1004, 504] on textarea at bounding box center [970, 504] width 320 height 53
type textarea "A"
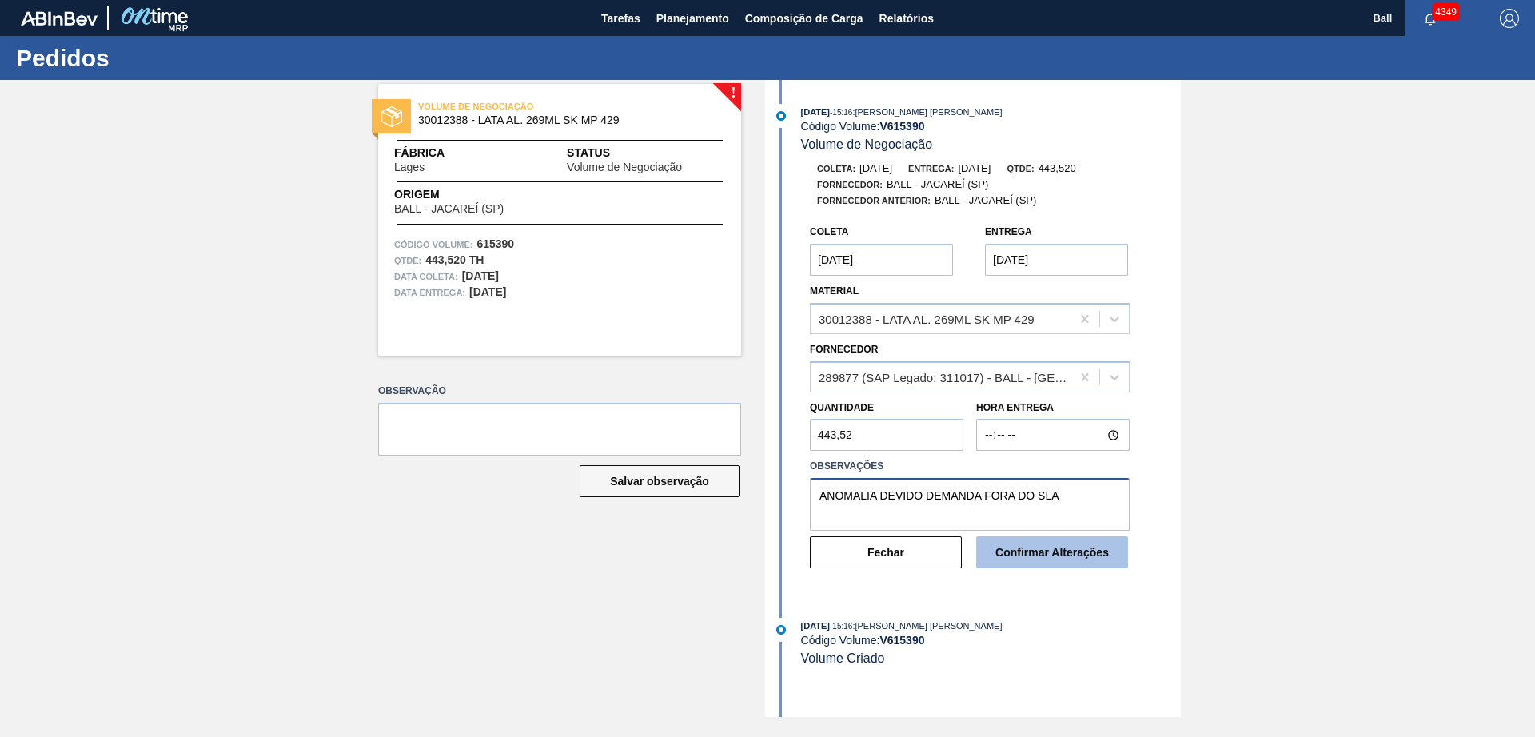
type textarea "ANOMALIA DEVIDO DEMANDA FORA DO SLA"
click at [1014, 552] on button "Confirmar Alterações" at bounding box center [1052, 552] width 152 height 32
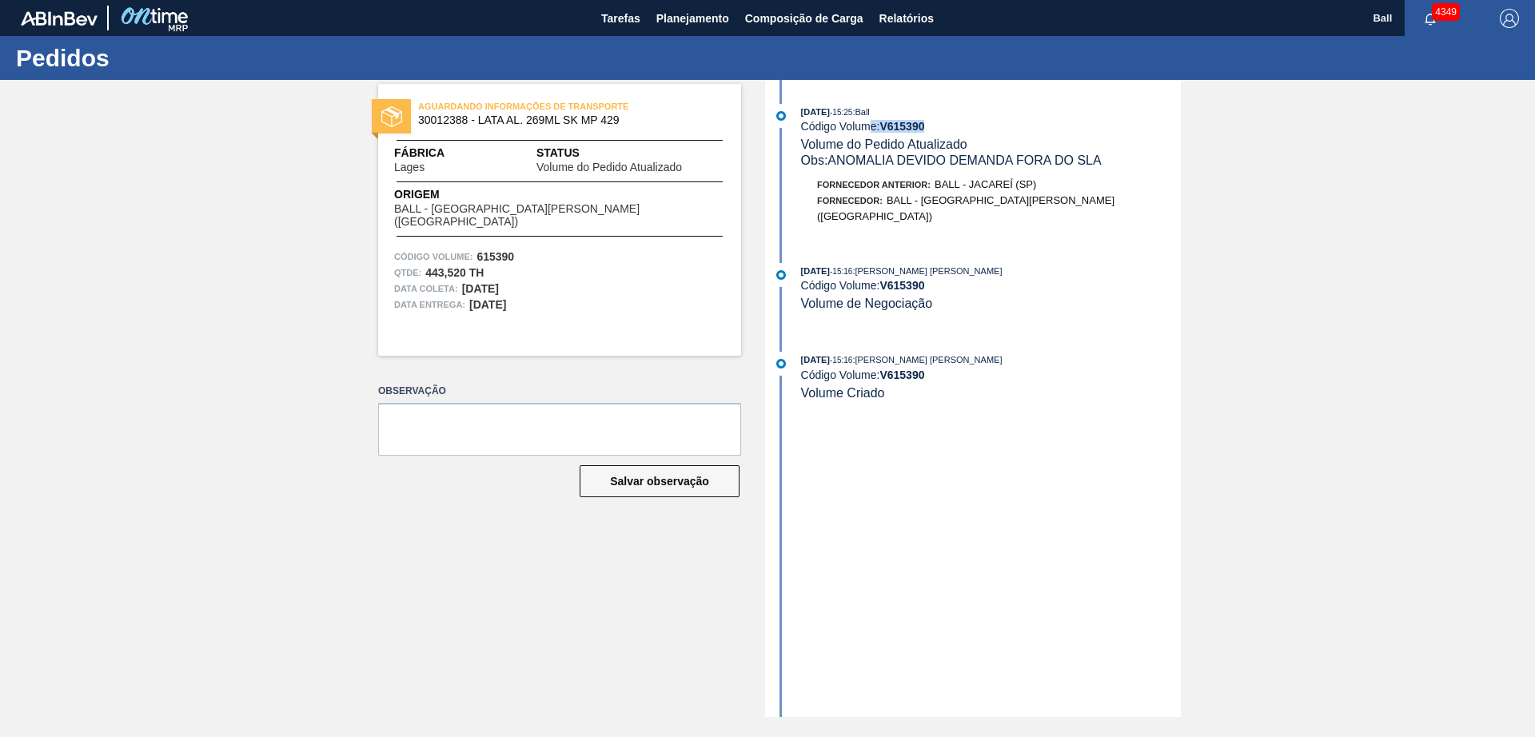
drag, startPoint x: 925, startPoint y: 123, endPoint x: 871, endPoint y: 120, distance: 53.7
click at [871, 120] on div "Código Volume: V 615390" at bounding box center [991, 126] width 380 height 13
click at [889, 137] on span "Volume do Pedido Atualizado" at bounding box center [884, 144] width 166 height 14
click at [1082, 263] on div "[DATE] 15:16 : [PERSON_NAME] [PERSON_NAME]" at bounding box center [991, 271] width 380 height 16
